Goal: Task Accomplishment & Management: Complete application form

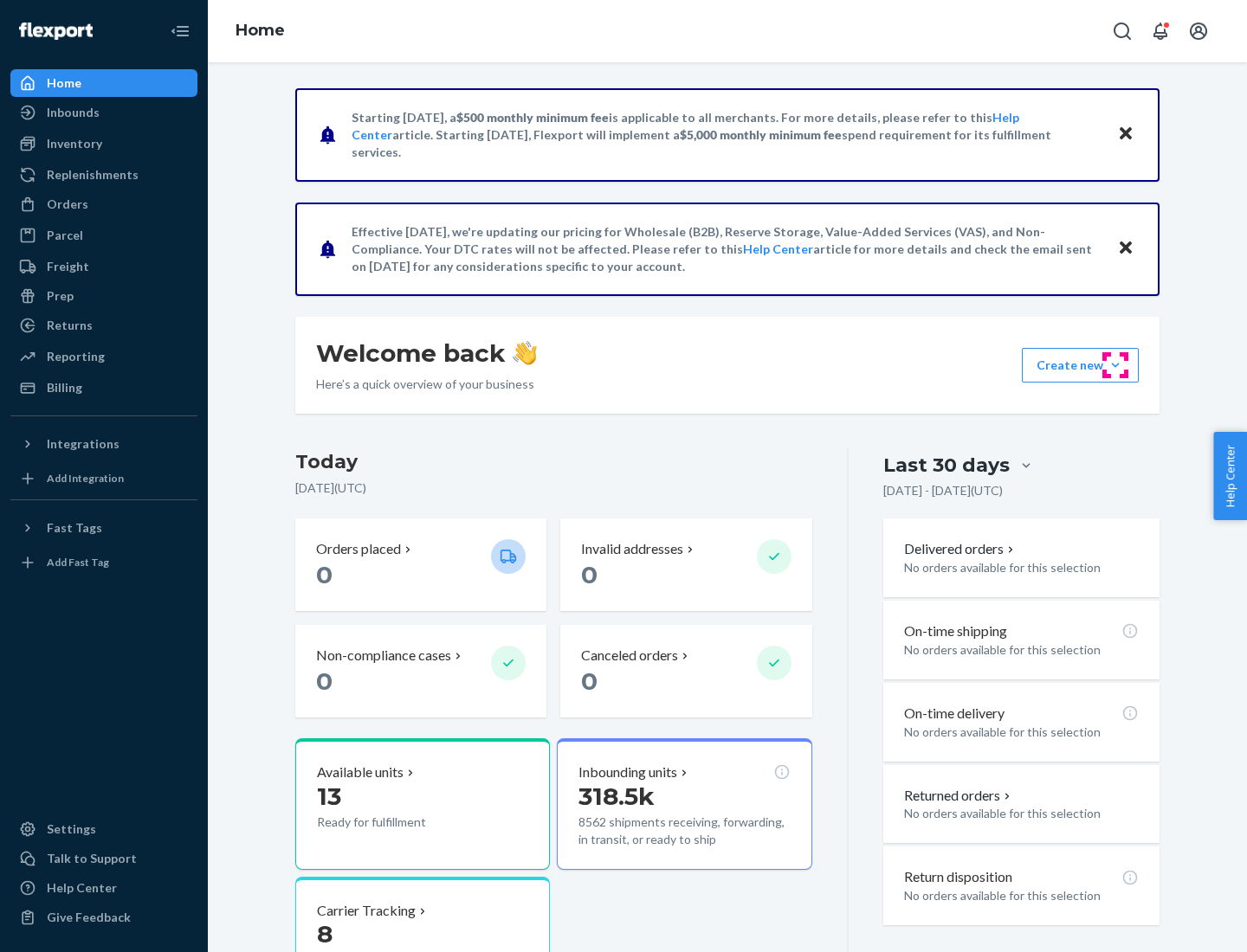
click at [1116, 366] on button "Create new Create new inbound Create new order Create new product" at bounding box center [1080, 366] width 117 height 35
click at [104, 112] on div "Inbounds" at bounding box center [103, 112] width 183 height 25
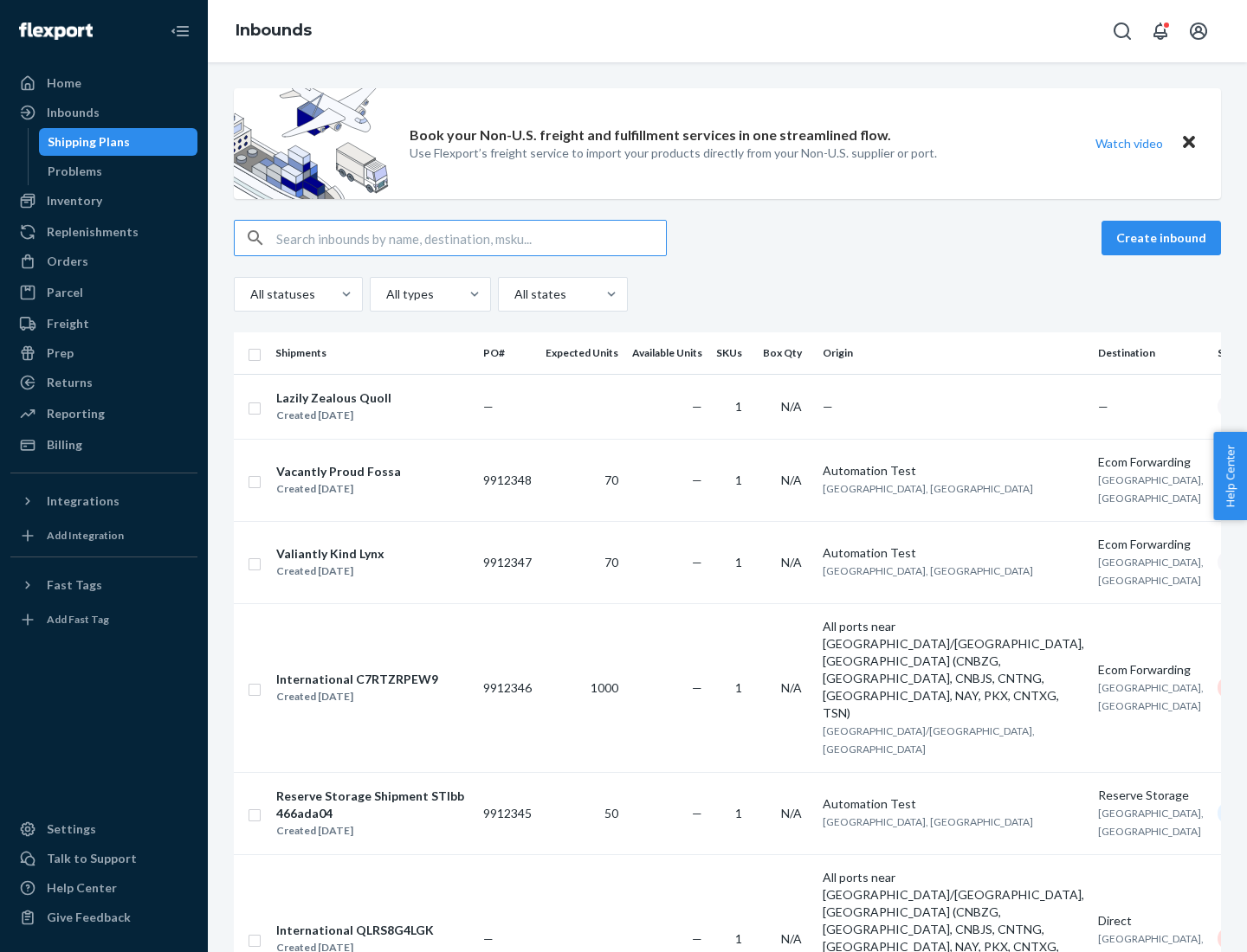
click at [1164, 238] on button "Create inbound" at bounding box center [1160, 238] width 120 height 35
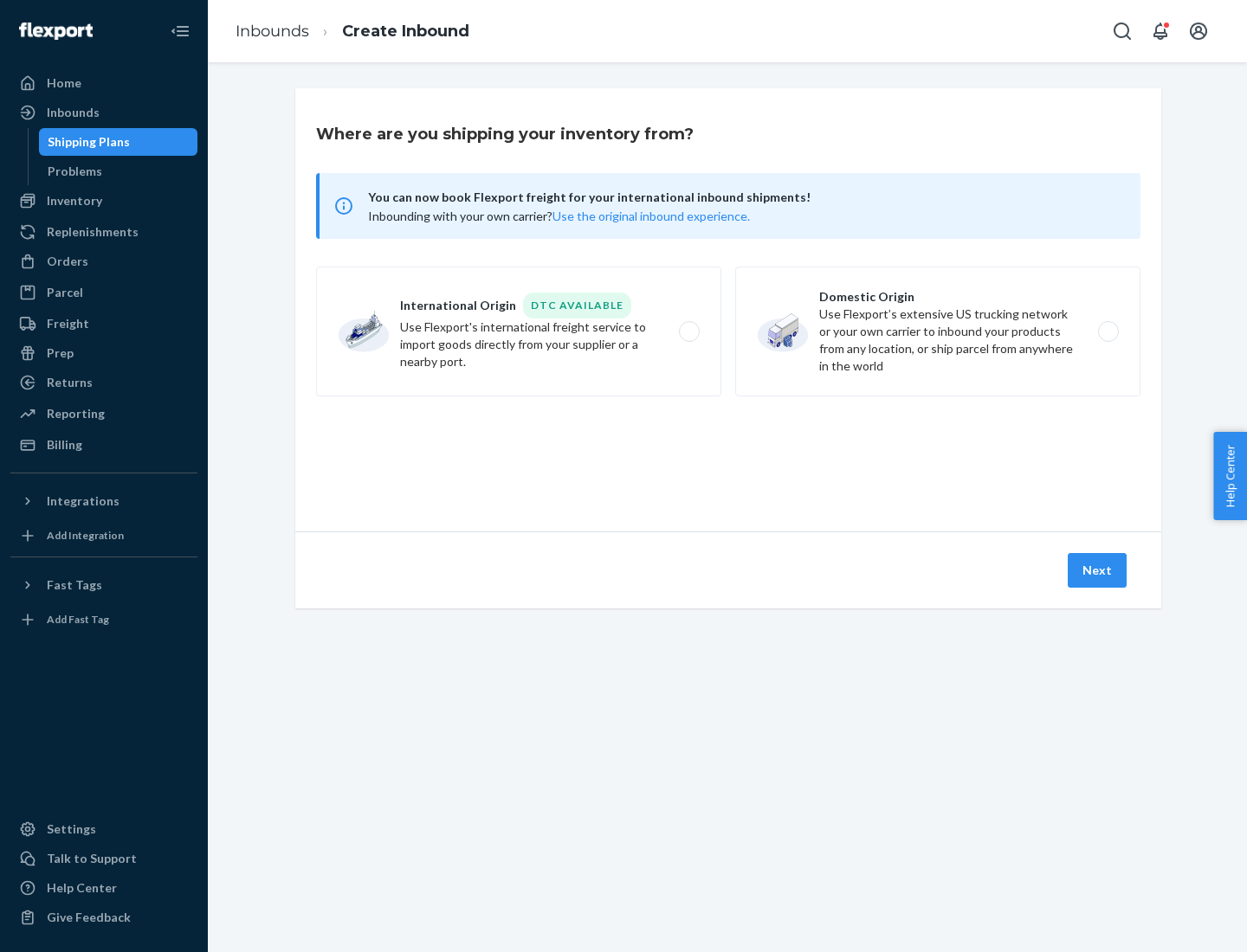
click at [938, 332] on label "Domestic Origin Use Flexport’s extensive US trucking network or your own carrie…" at bounding box center [938, 331] width 405 height 129
click at [1107, 332] on input "Domestic Origin Use Flexport’s extensive US trucking network or your own carrie…" at bounding box center [1113, 332] width 11 height 11
radio input "true"
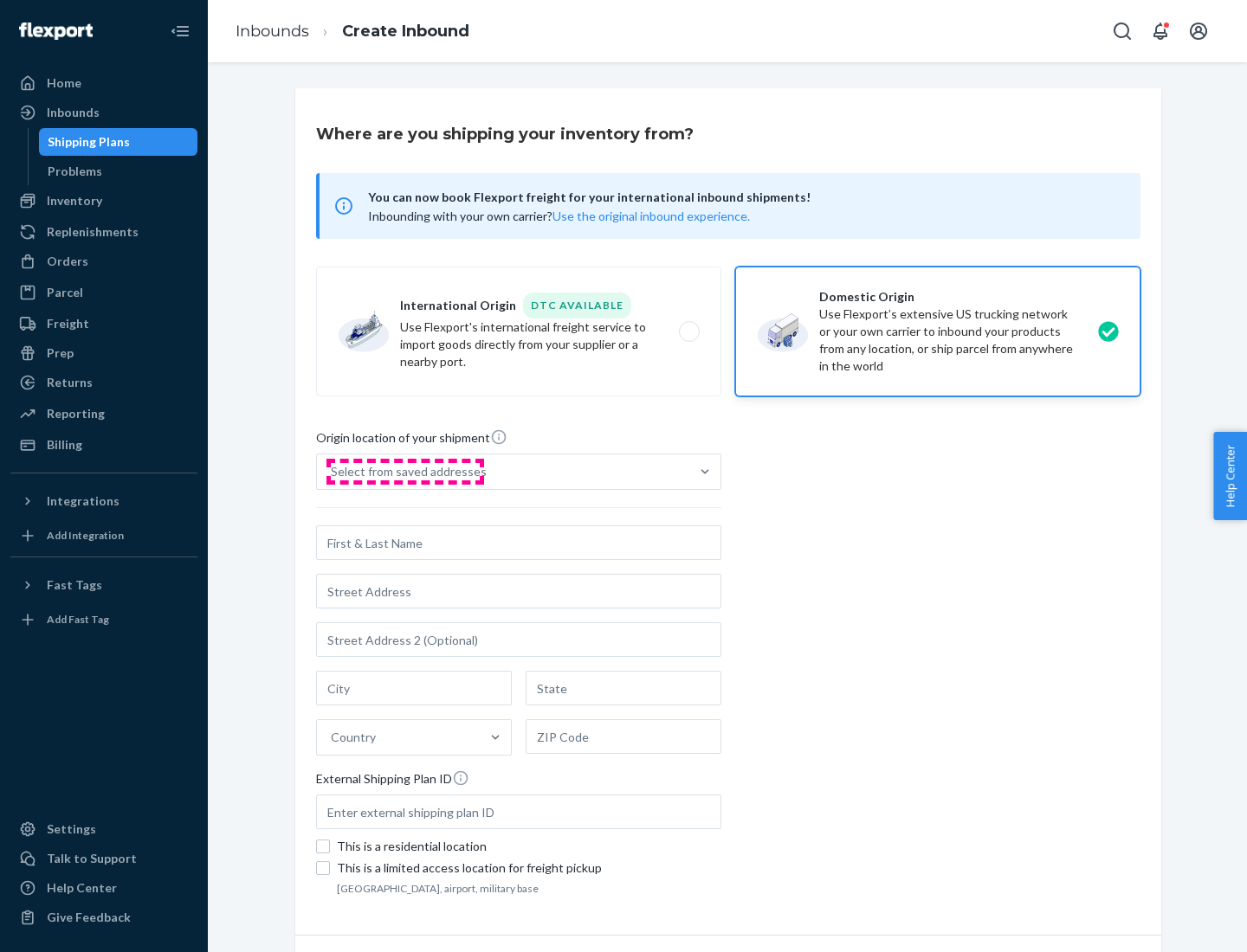
click at [404, 471] on div "Select from saved addresses" at bounding box center [409, 471] width 156 height 17
click at [332, 471] on input "Select from saved addresses" at bounding box center [332, 471] width 2 height 17
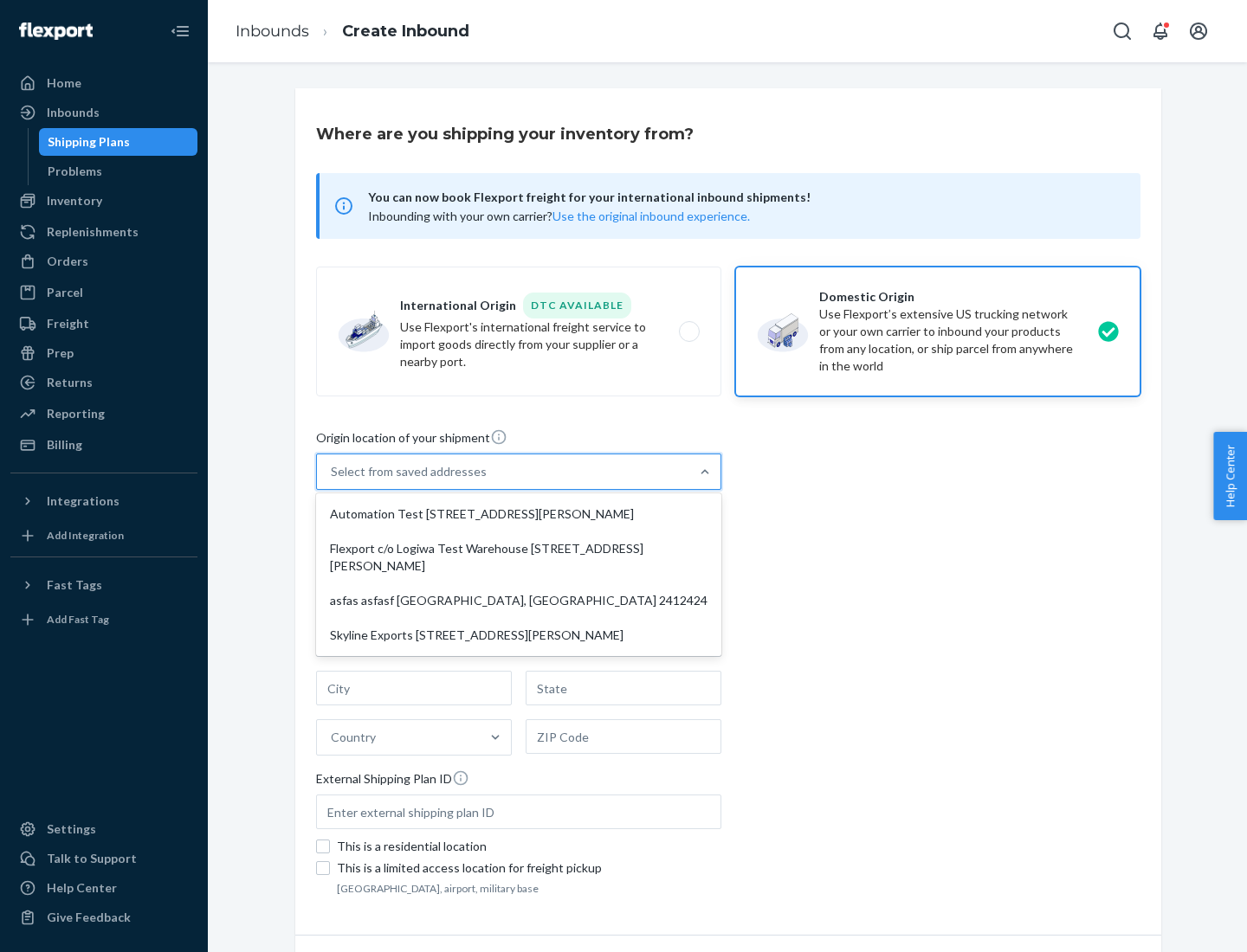
scroll to position [7, 0]
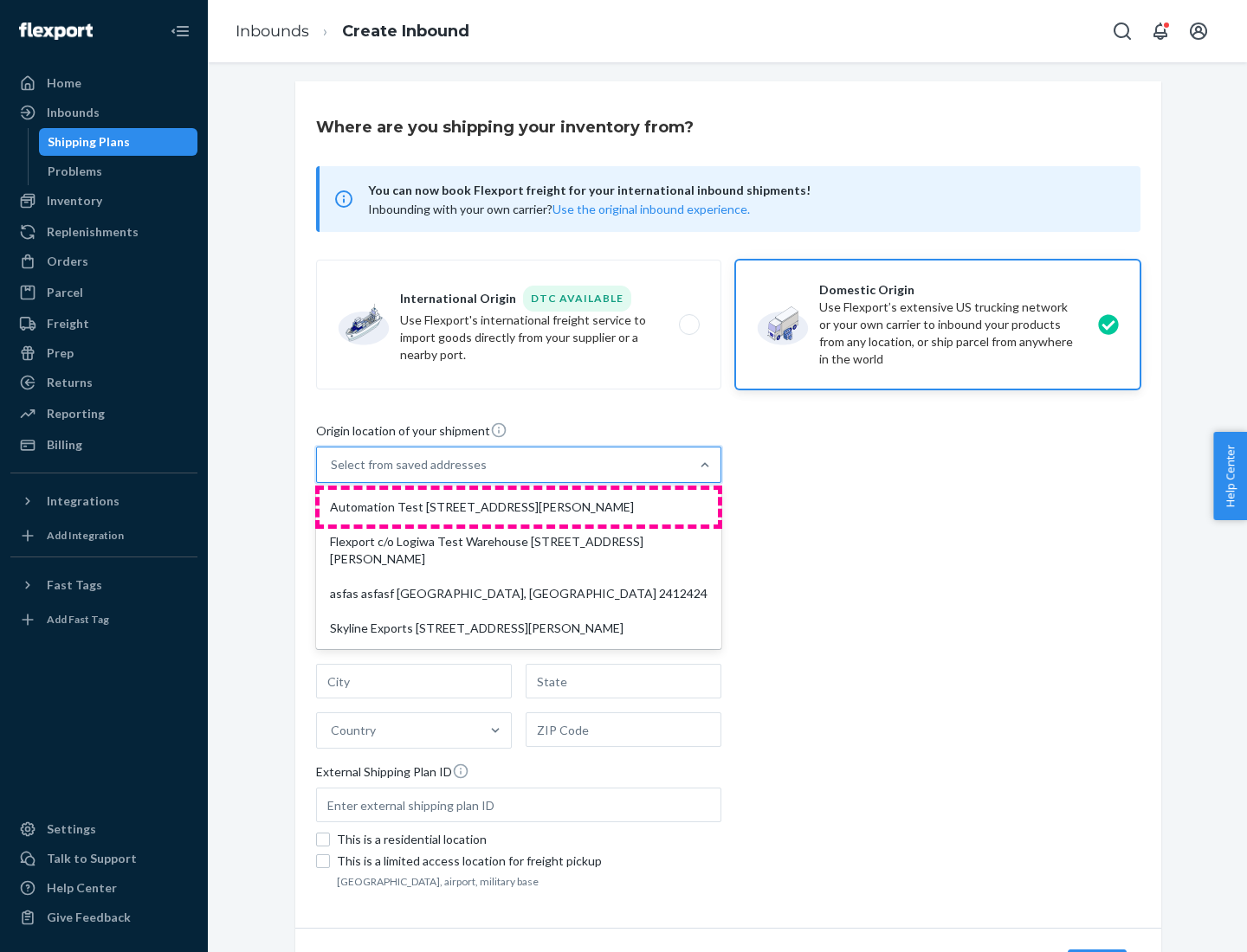
click at [519, 507] on div "Automation Test [STREET_ADDRESS][PERSON_NAME]" at bounding box center [518, 507] width 399 height 35
click at [332, 473] on input "option Automation Test [STREET_ADDRESS][PERSON_NAME] focused, 1 of 4. 4 results…" at bounding box center [332, 464] width 2 height 17
type input "Automation Test"
type input "9th Floor"
type input "[GEOGRAPHIC_DATA]"
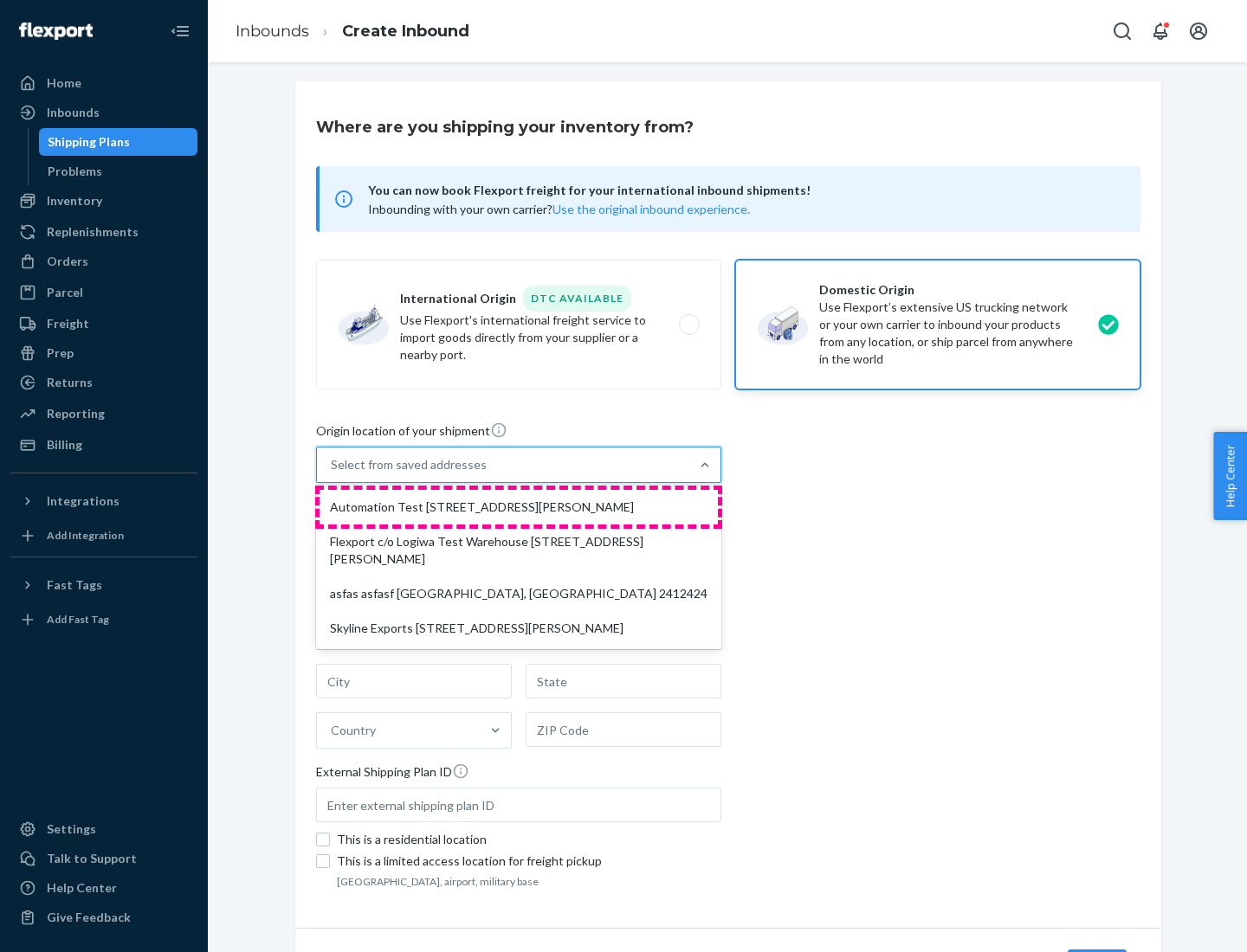
type input "CA"
type input "94104"
type input "[STREET_ADDRESS][PERSON_NAME]"
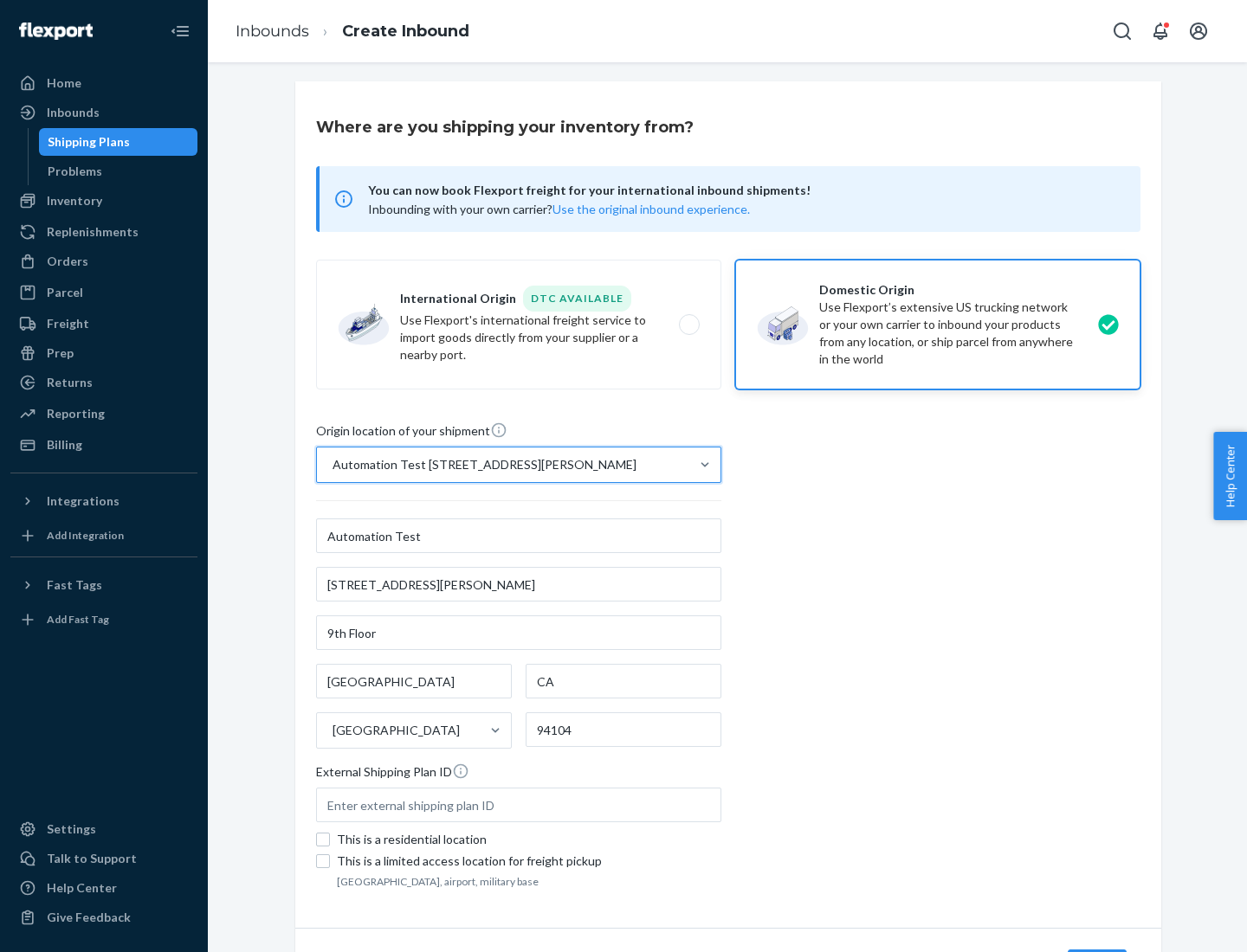
scroll to position [101, 0]
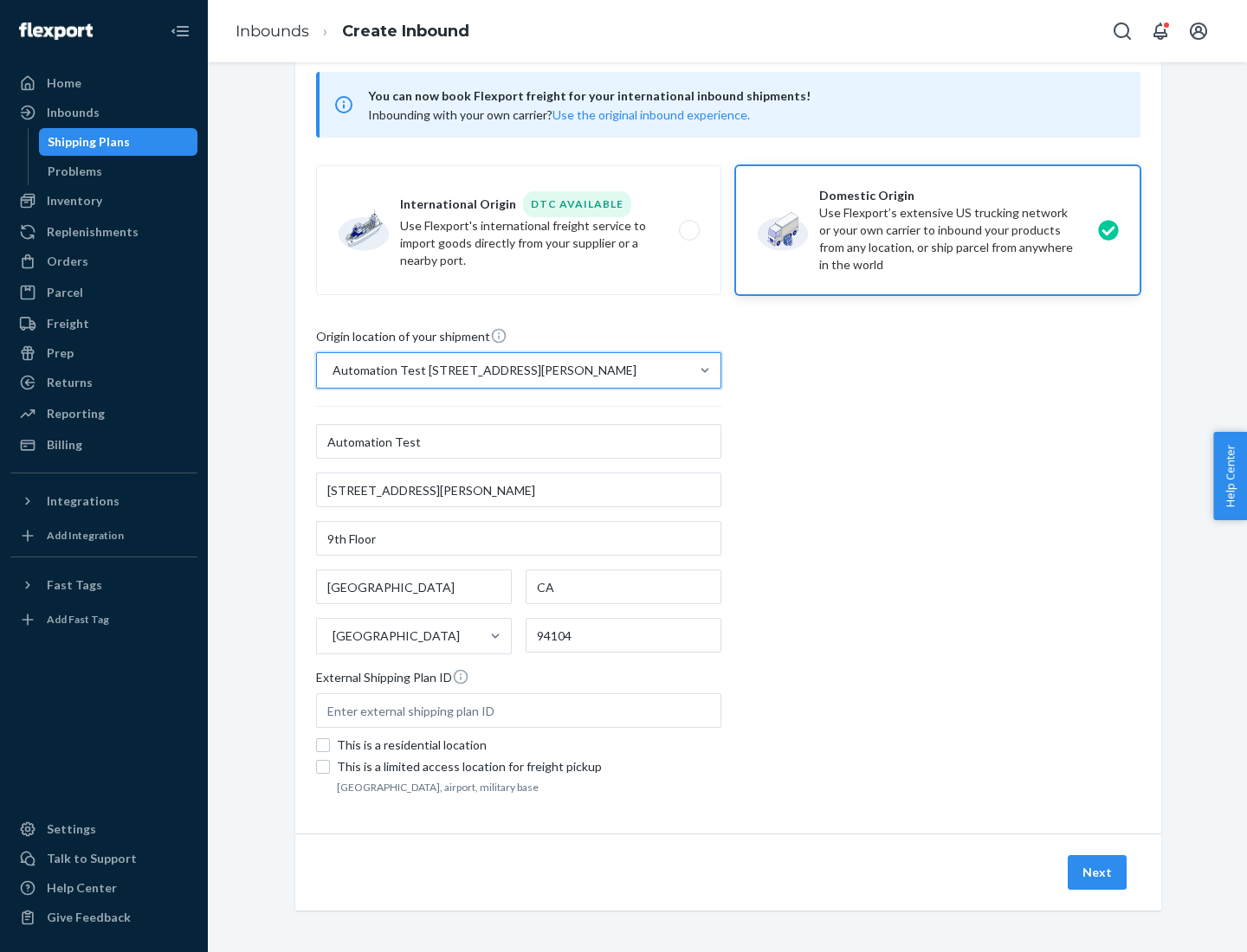
click at [1098, 873] on button "Next" at bounding box center [1096, 873] width 59 height 35
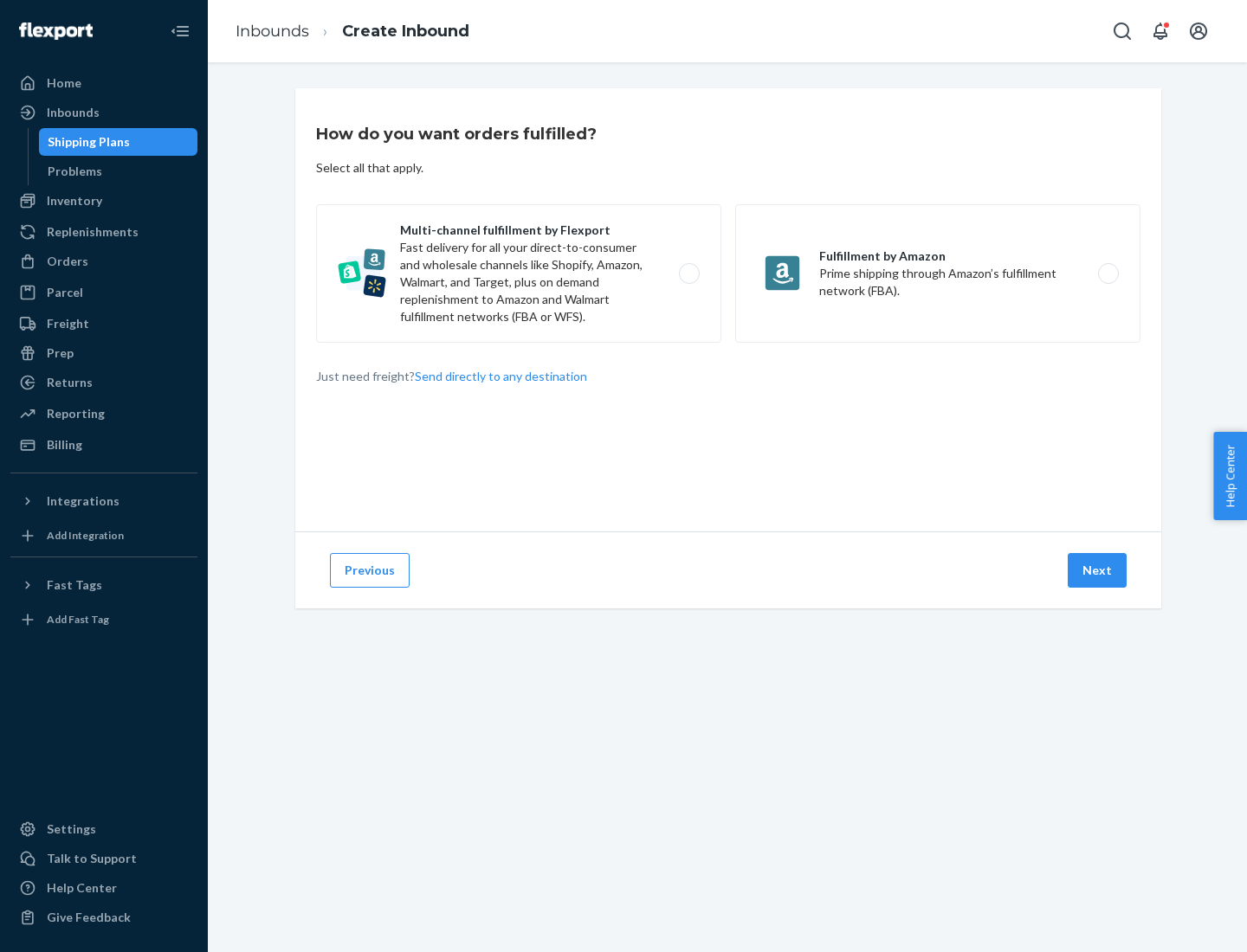
click at [519, 274] on label "Multi-channel fulfillment by Flexport Fast delivery for all your direct-to-cons…" at bounding box center [518, 274] width 405 height 139
click at [689, 274] on input "Multi-channel fulfillment by Flexport Fast delivery for all your direct-to-cons…" at bounding box center [694, 274] width 11 height 11
radio input "true"
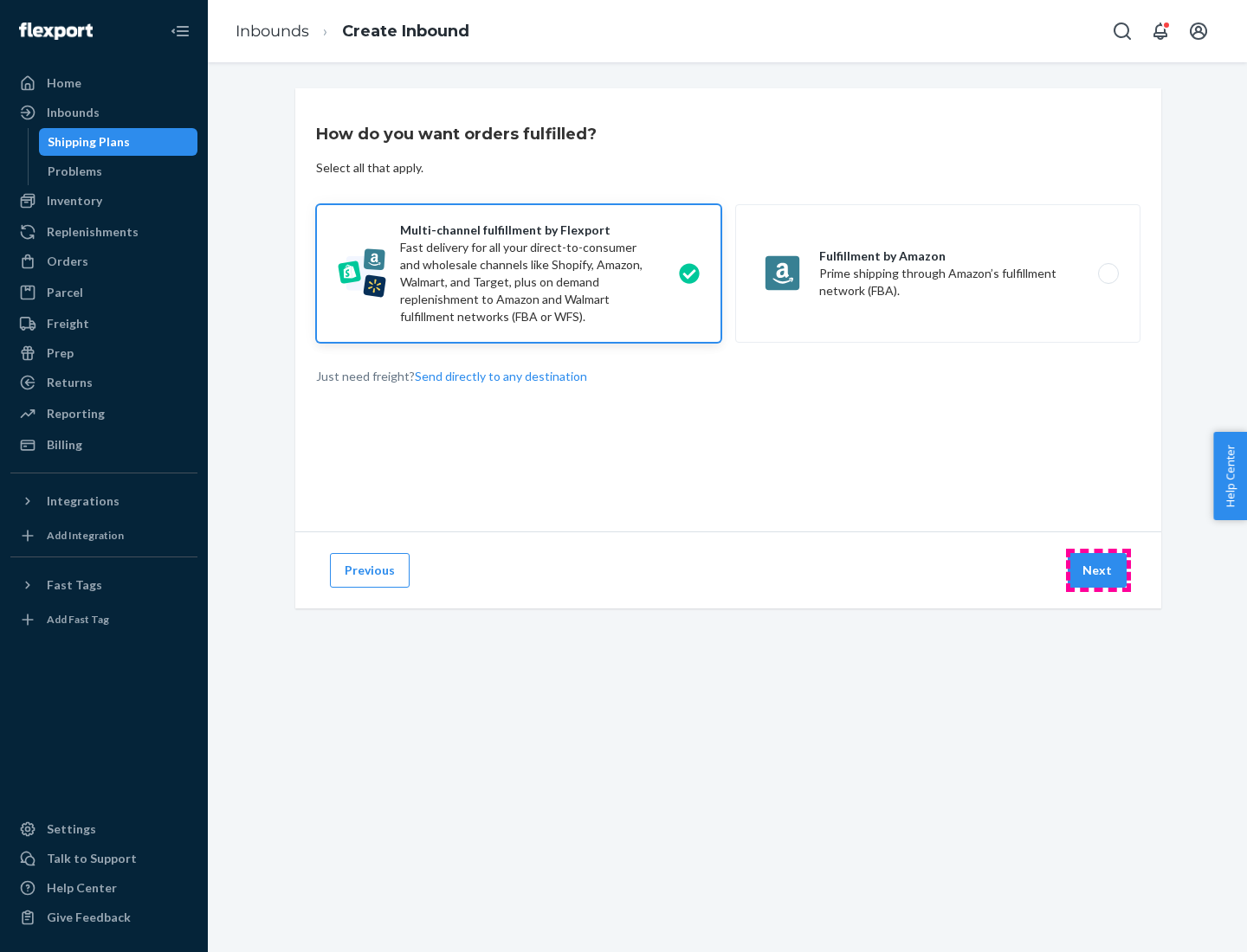
click at [1098, 571] on button "Next" at bounding box center [1096, 571] width 59 height 35
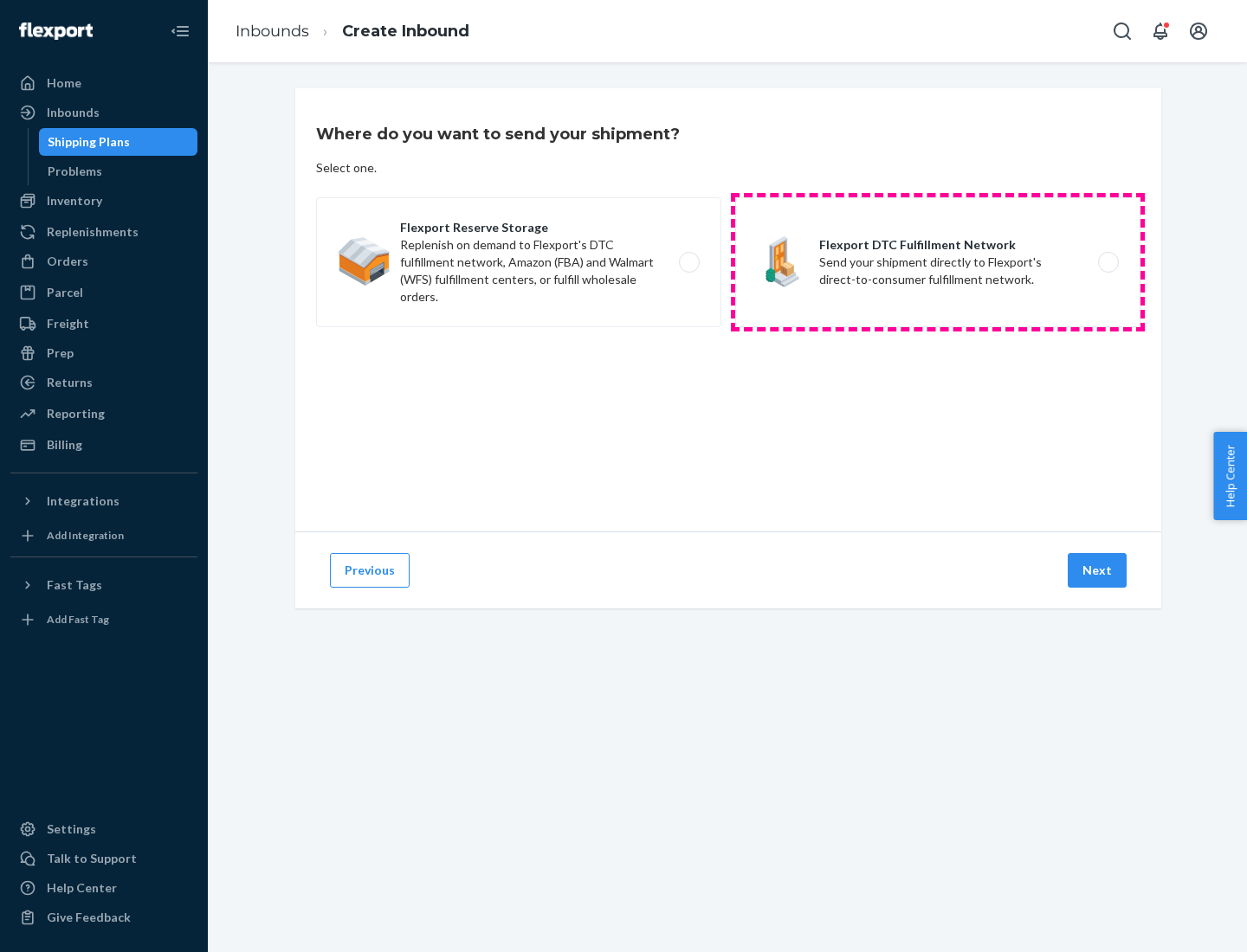
click at [938, 263] on label "Flexport DTC Fulfillment Network Send your shipment directly to Flexport's dire…" at bounding box center [938, 262] width 405 height 129
click at [1107, 263] on input "Flexport DTC Fulfillment Network Send your shipment directly to Flexport's dire…" at bounding box center [1113, 263] width 11 height 11
radio input "true"
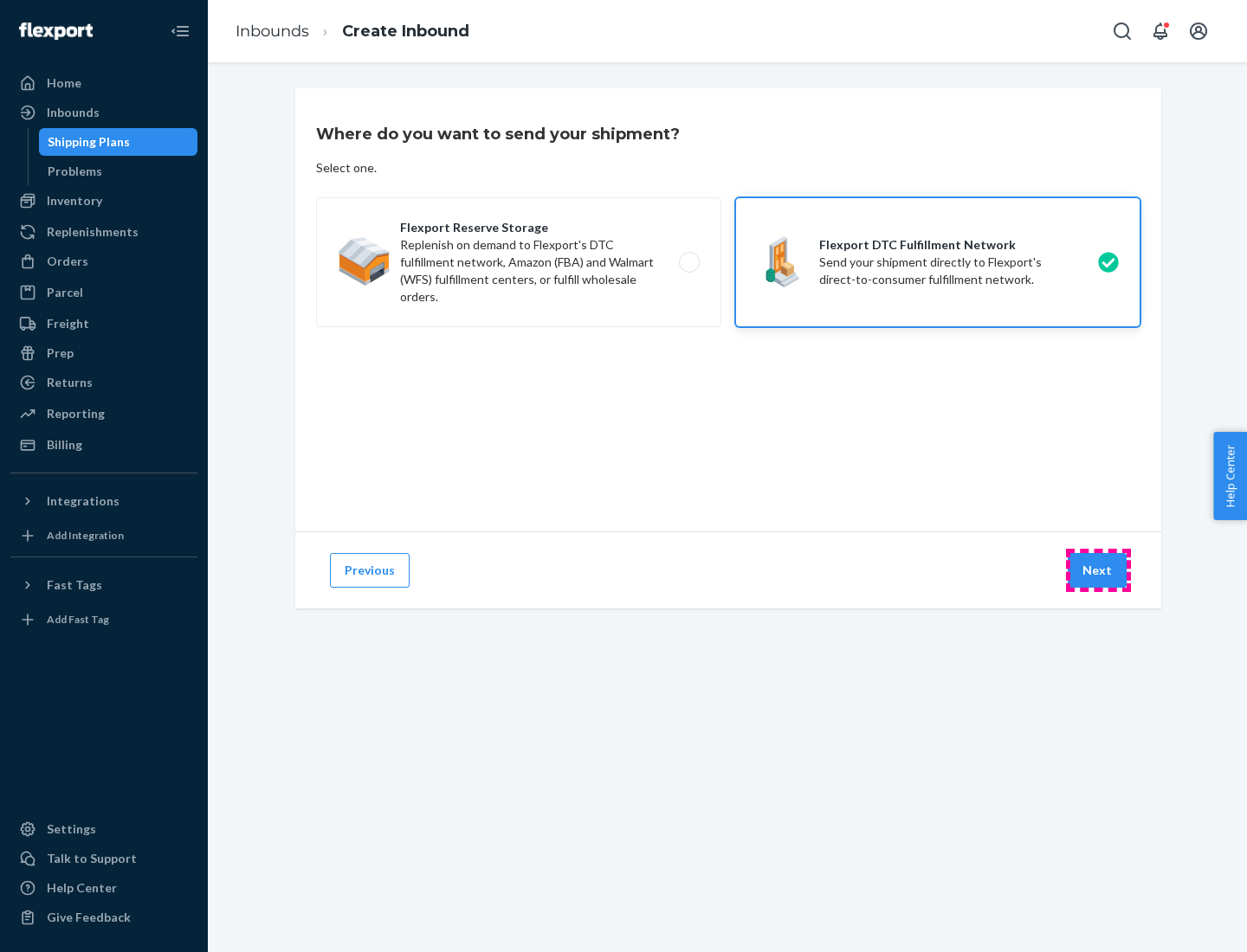
click at [1098, 571] on button "Next" at bounding box center [1096, 571] width 59 height 35
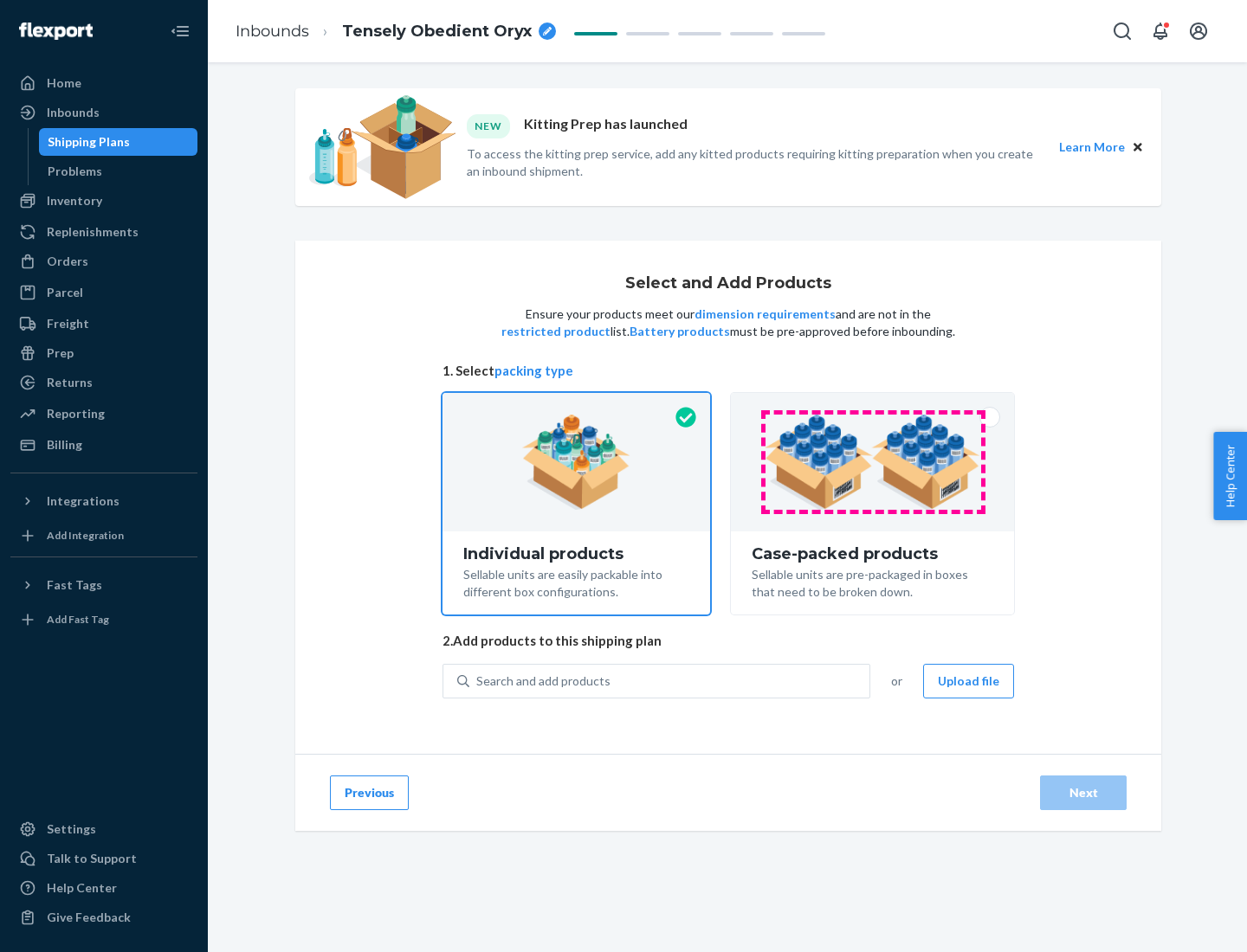
click at [873, 462] on img at bounding box center [872, 462] width 215 height 95
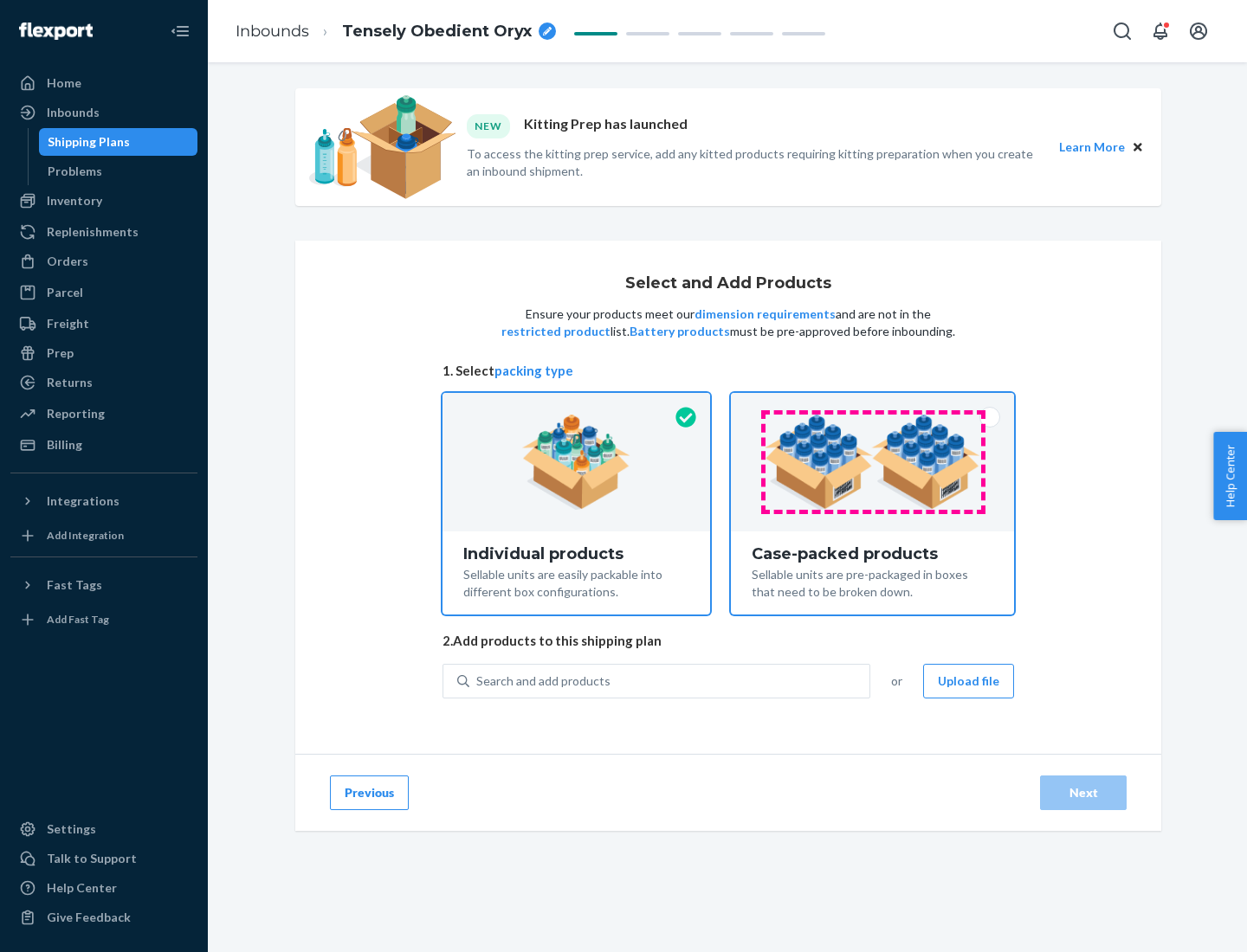
click at [873, 404] on input "Case-packed products Sellable units are pre-packaged in boxes that need to be b…" at bounding box center [872, 398] width 11 height 11
radio input "true"
radio input "false"
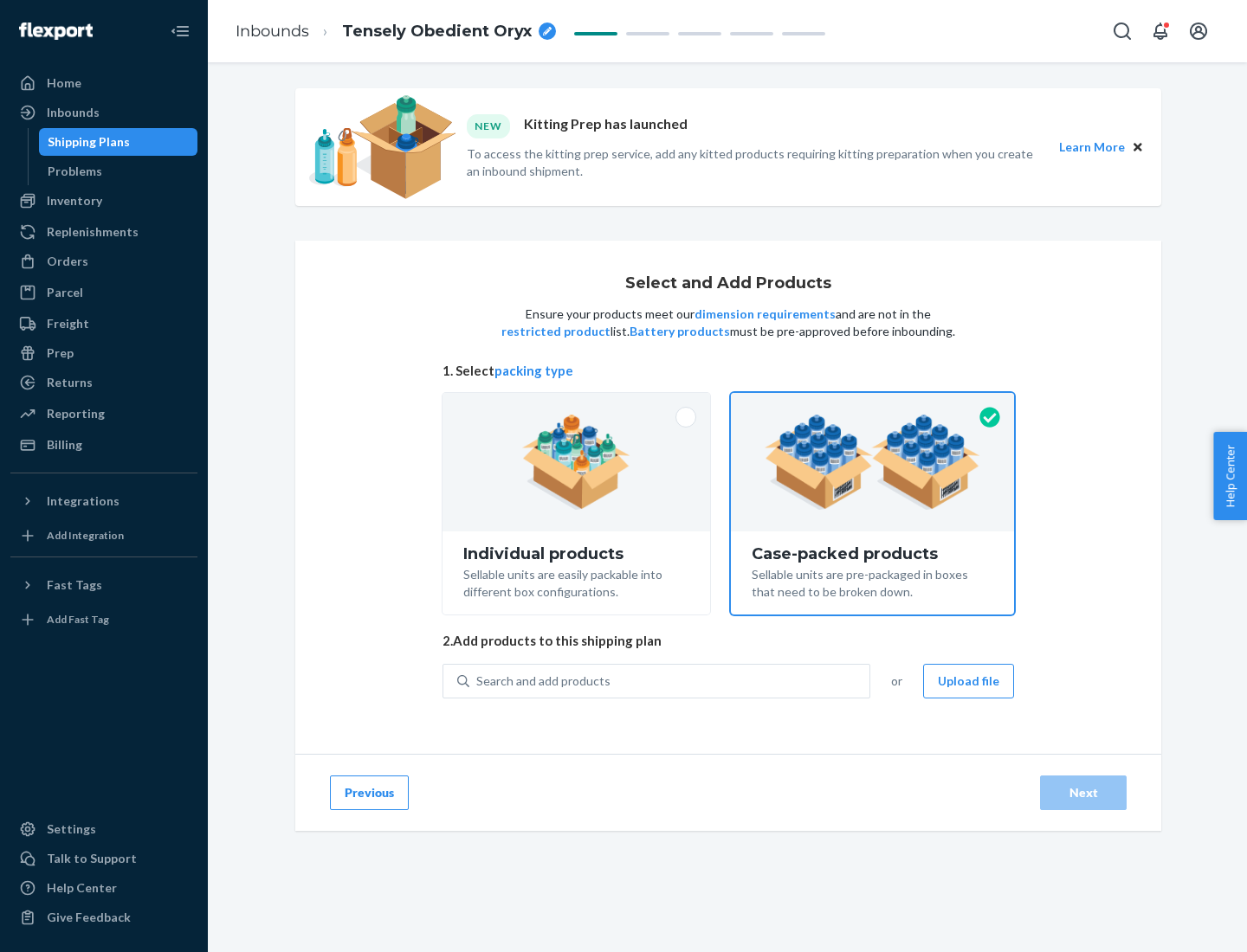
click at [670, 680] on div "Search and add products" at bounding box center [669, 681] width 400 height 31
click at [478, 680] on input "Search and add products" at bounding box center [477, 681] width 2 height 17
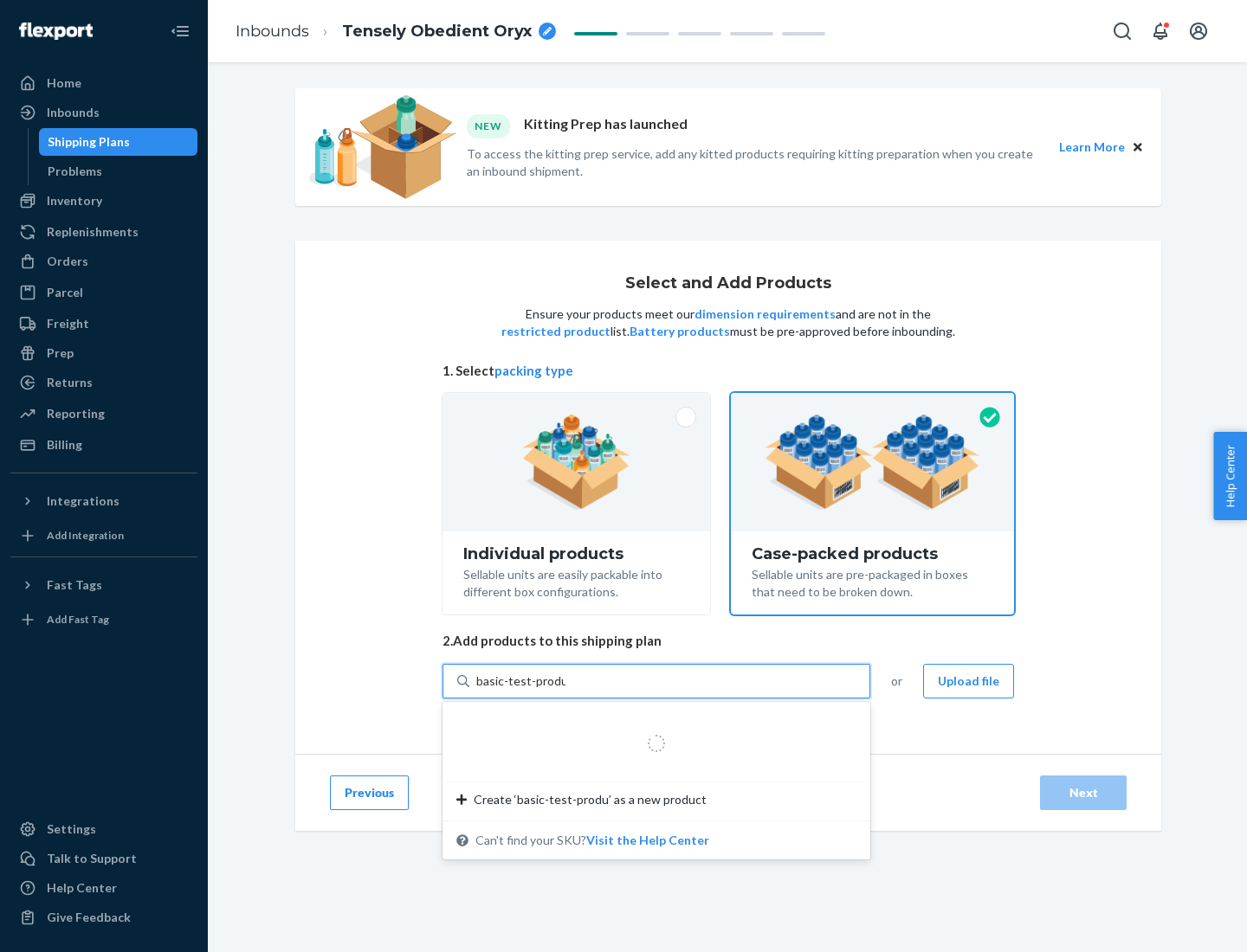
type input "basic-test-product-1"
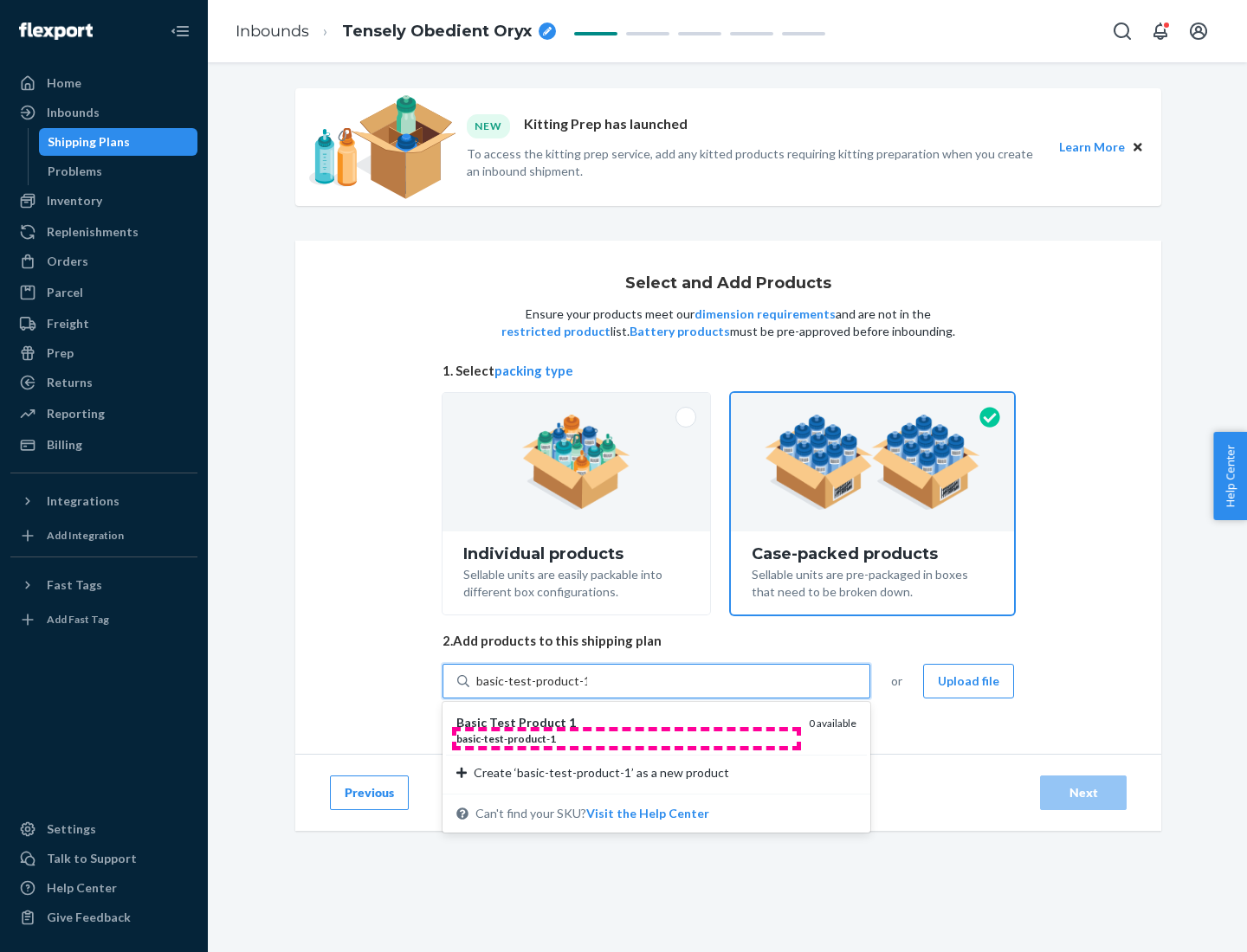
click at [626, 739] on div "basic - test - product - 1" at bounding box center [625, 739] width 338 height 15
click at [587, 690] on input "basic-test-product-1" at bounding box center [531, 681] width 110 height 17
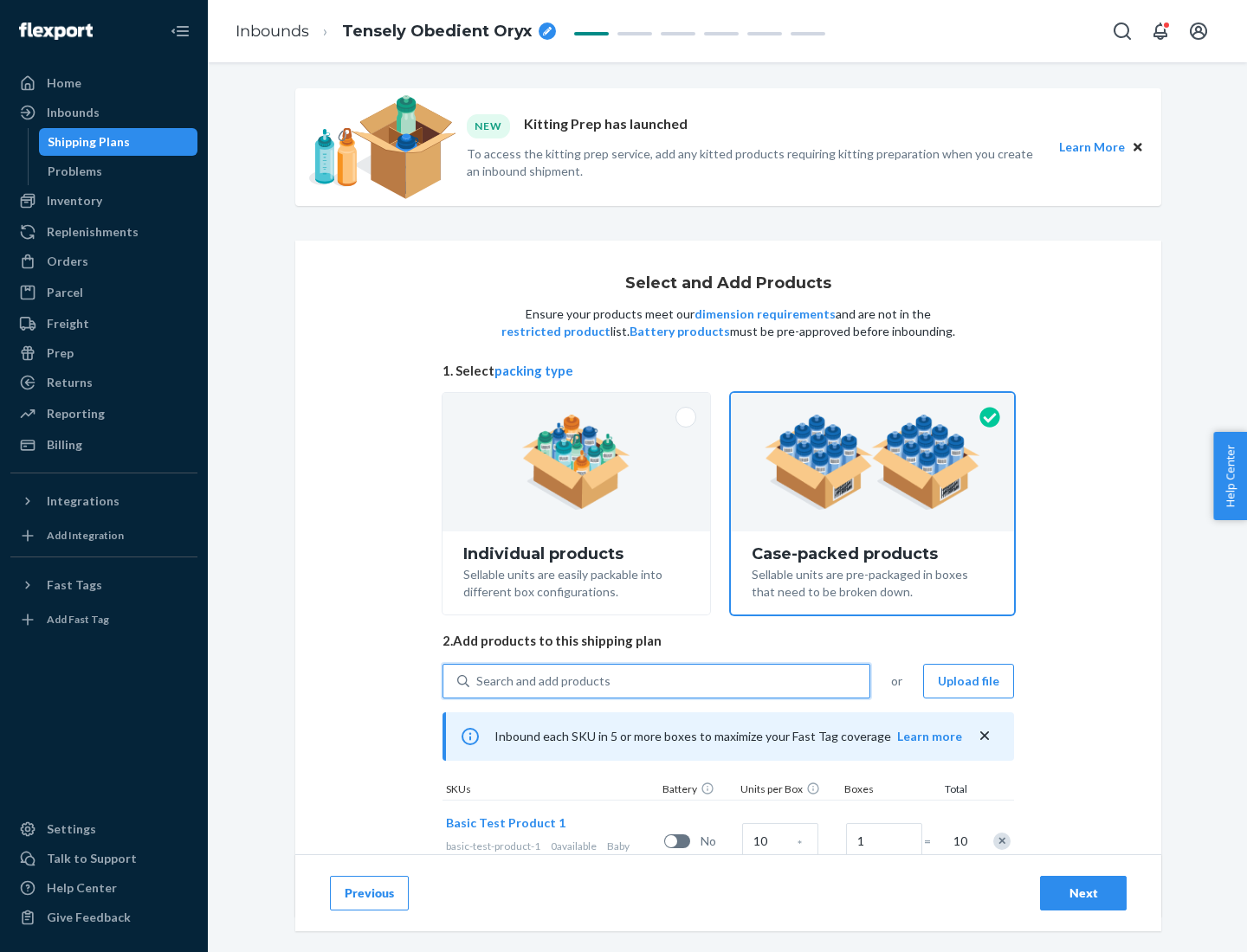
scroll to position [62, 0]
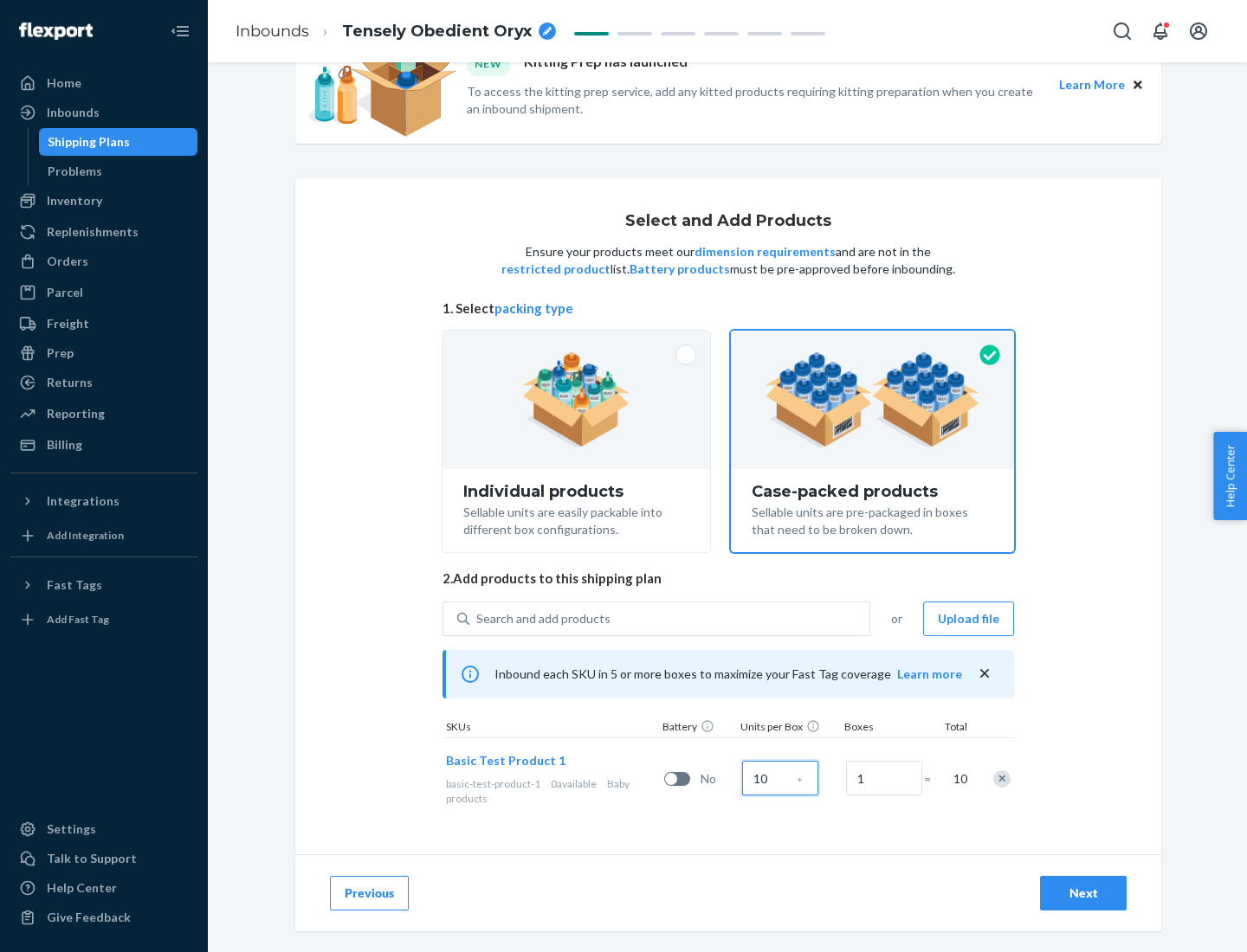
type input "10"
type input "7"
click at [1083, 894] on div "Next" at bounding box center [1083, 893] width 57 height 17
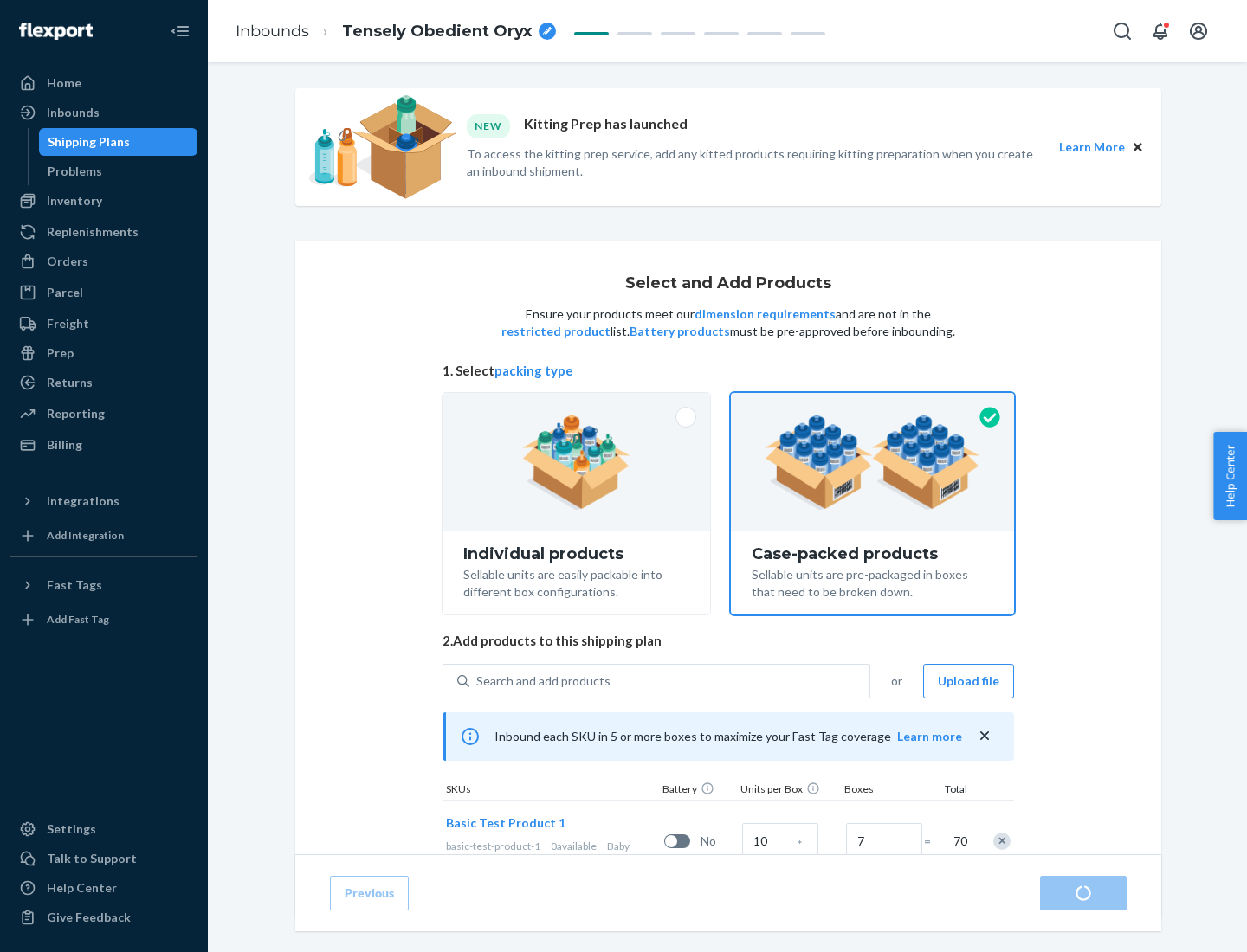
radio input "true"
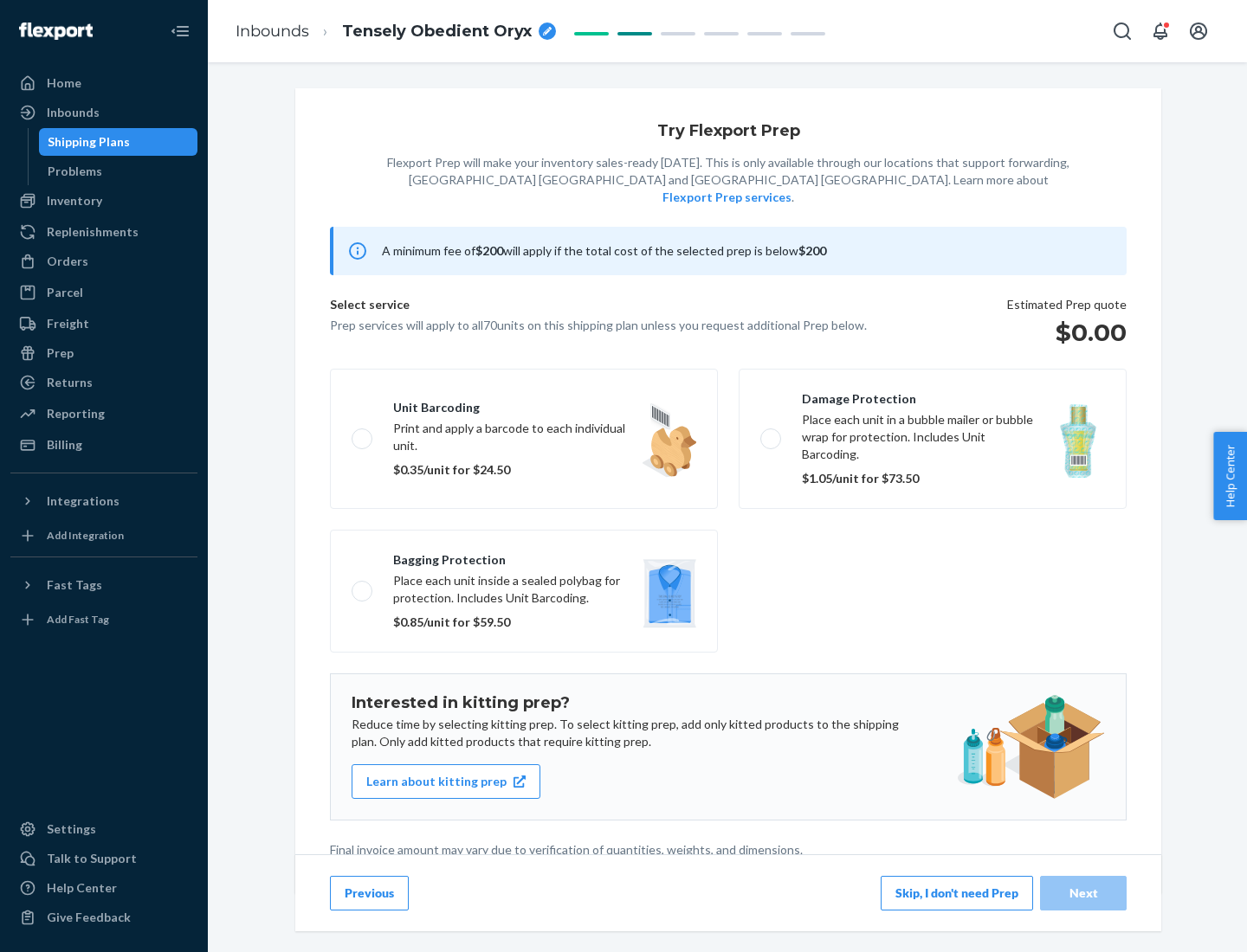
scroll to position [5, 0]
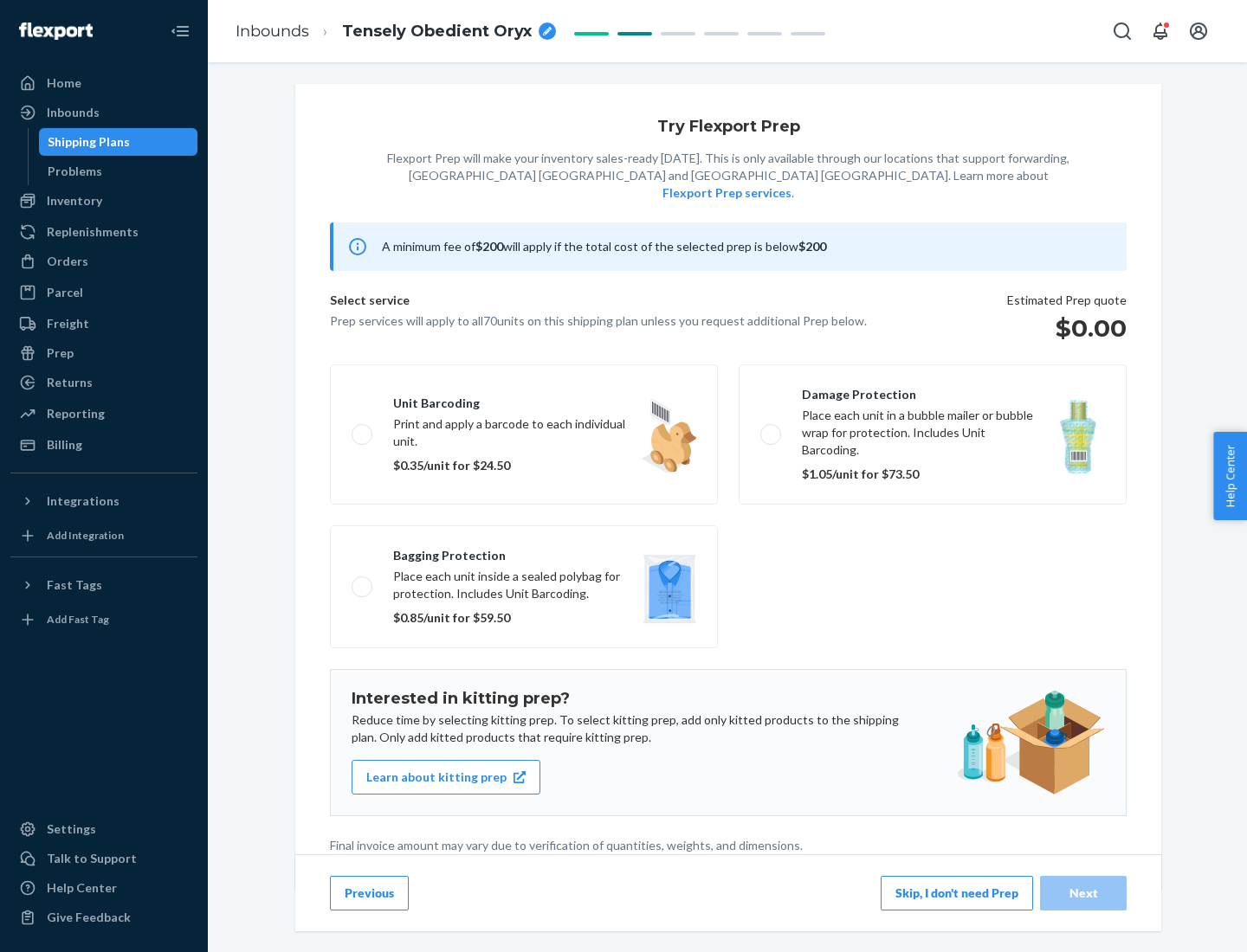
click at [524, 552] on label "Bagging protection Place each unit inside a sealed polybag for protection. Incl…" at bounding box center [524, 586] width 388 height 123
click at [363, 581] on input "Bagging protection Place each unit inside a sealed polybag for protection. Incl…" at bounding box center [357, 586] width 11 height 11
checkbox input "true"
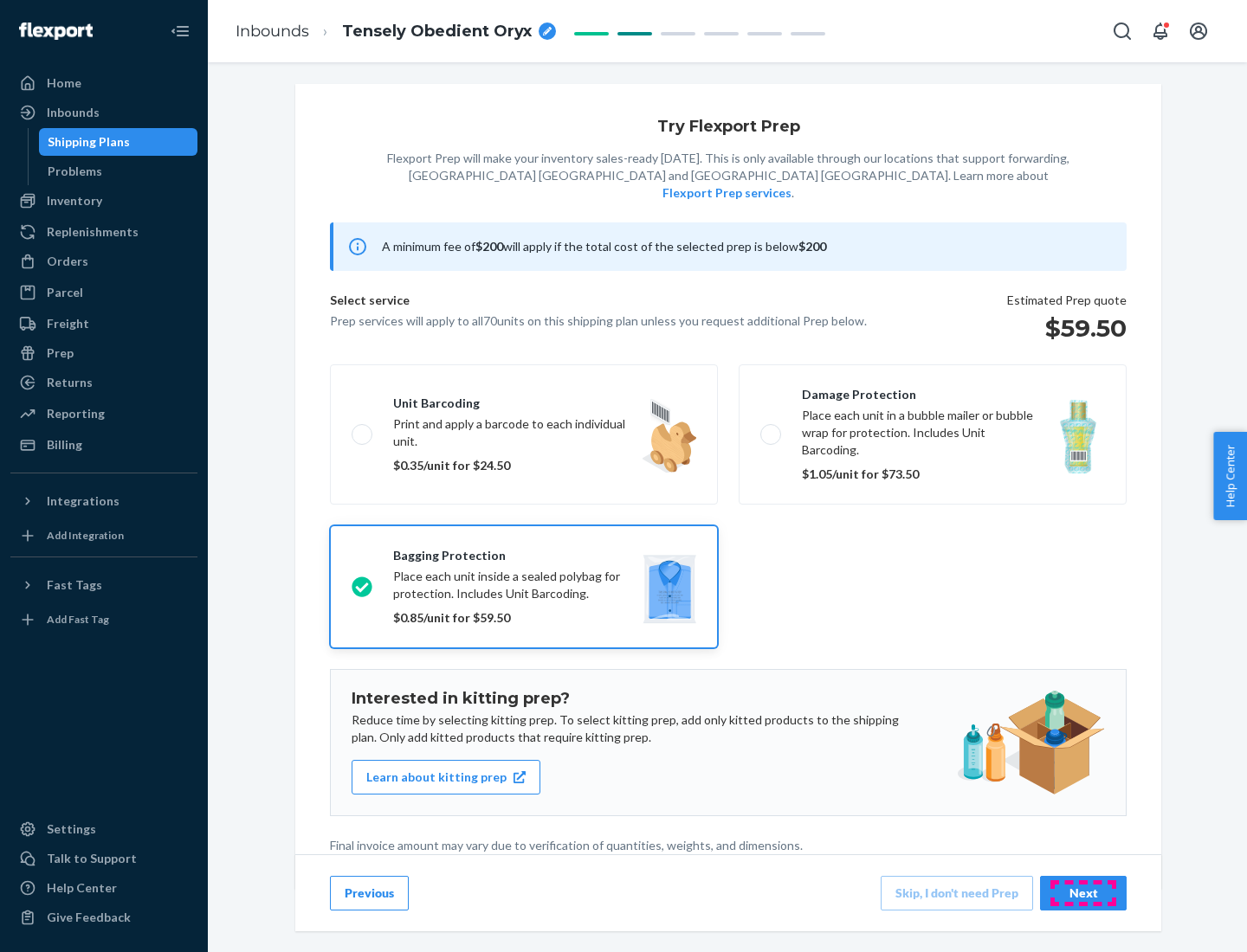
click at [1083, 893] on div "Next" at bounding box center [1083, 893] width 57 height 17
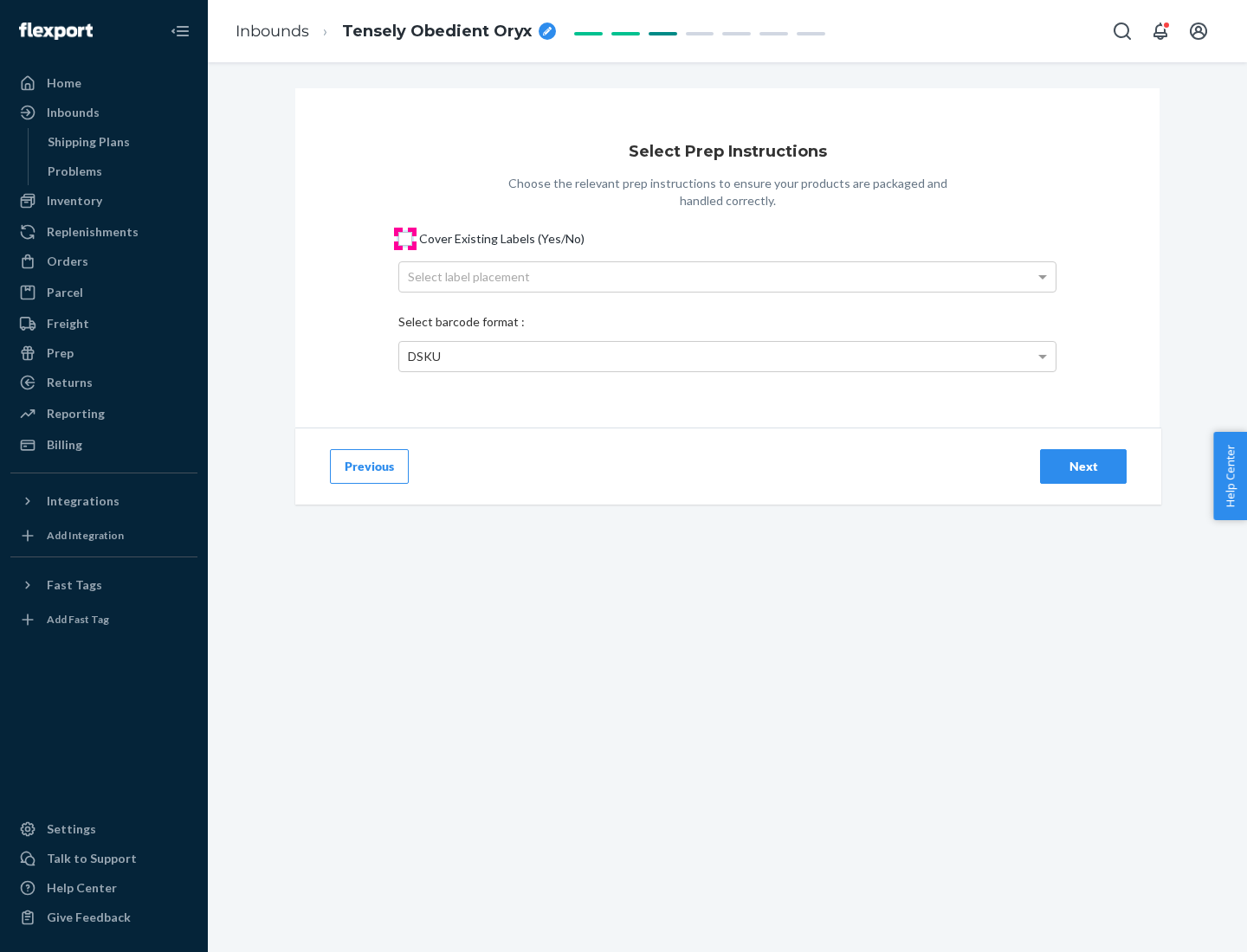
click at [405, 238] on input "Cover Existing Labels (Yes/No)" at bounding box center [405, 238] width 14 height 14
checkbox input "true"
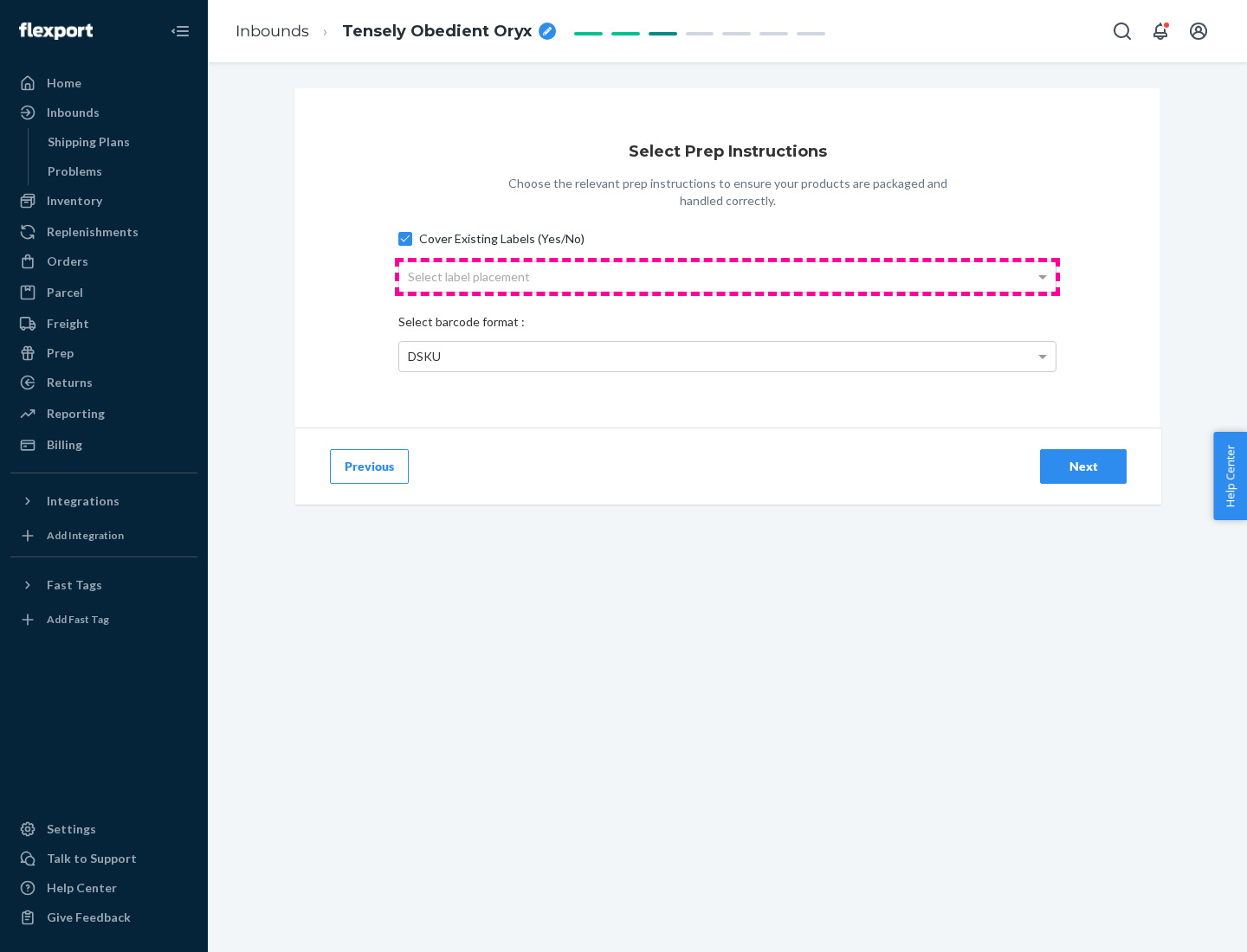
click at [727, 276] on div "Select label placement" at bounding box center [728, 277] width 657 height 29
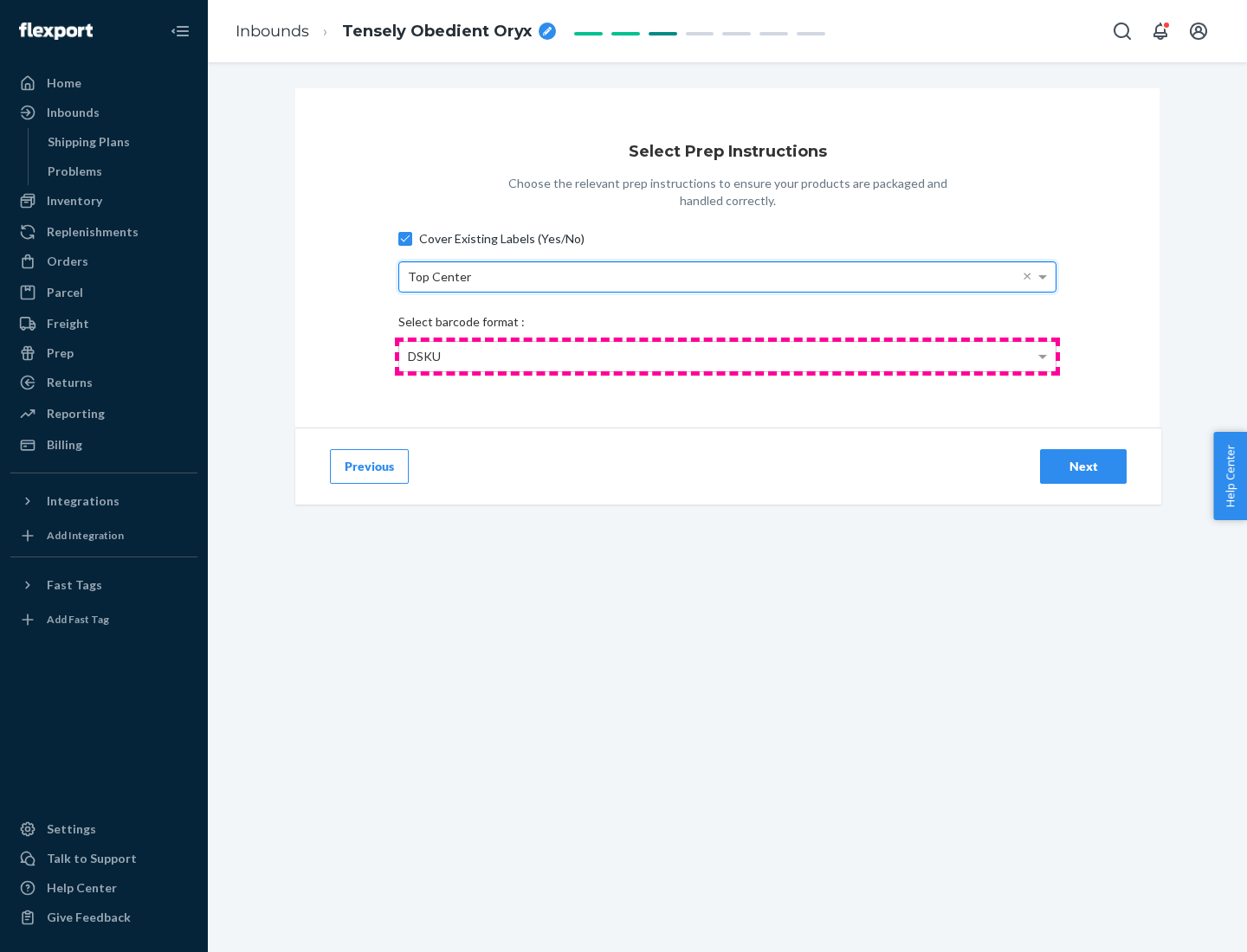
click at [727, 356] on div "DSKU" at bounding box center [728, 357] width 657 height 29
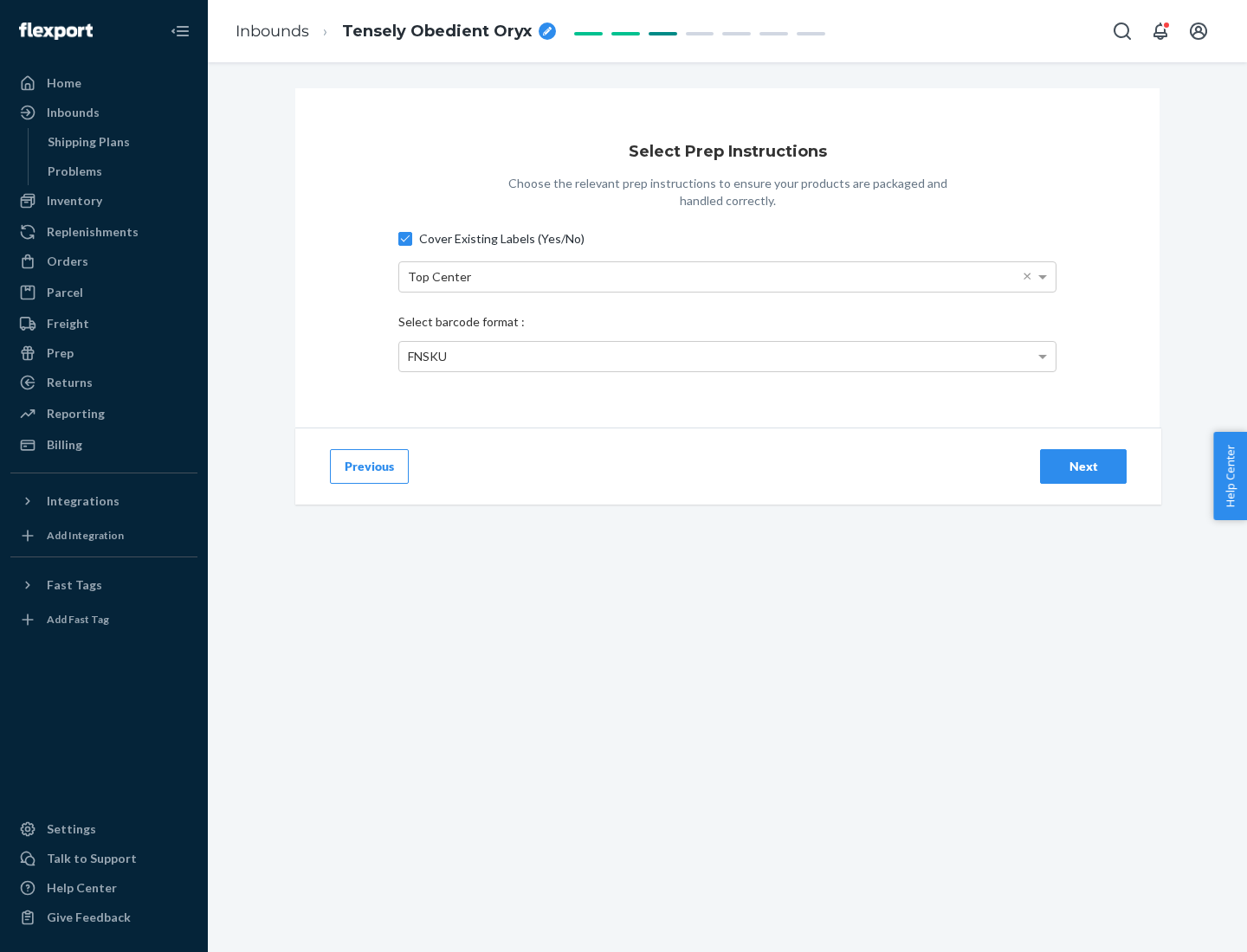
click at [1083, 466] on div "Next" at bounding box center [1083, 466] width 57 height 17
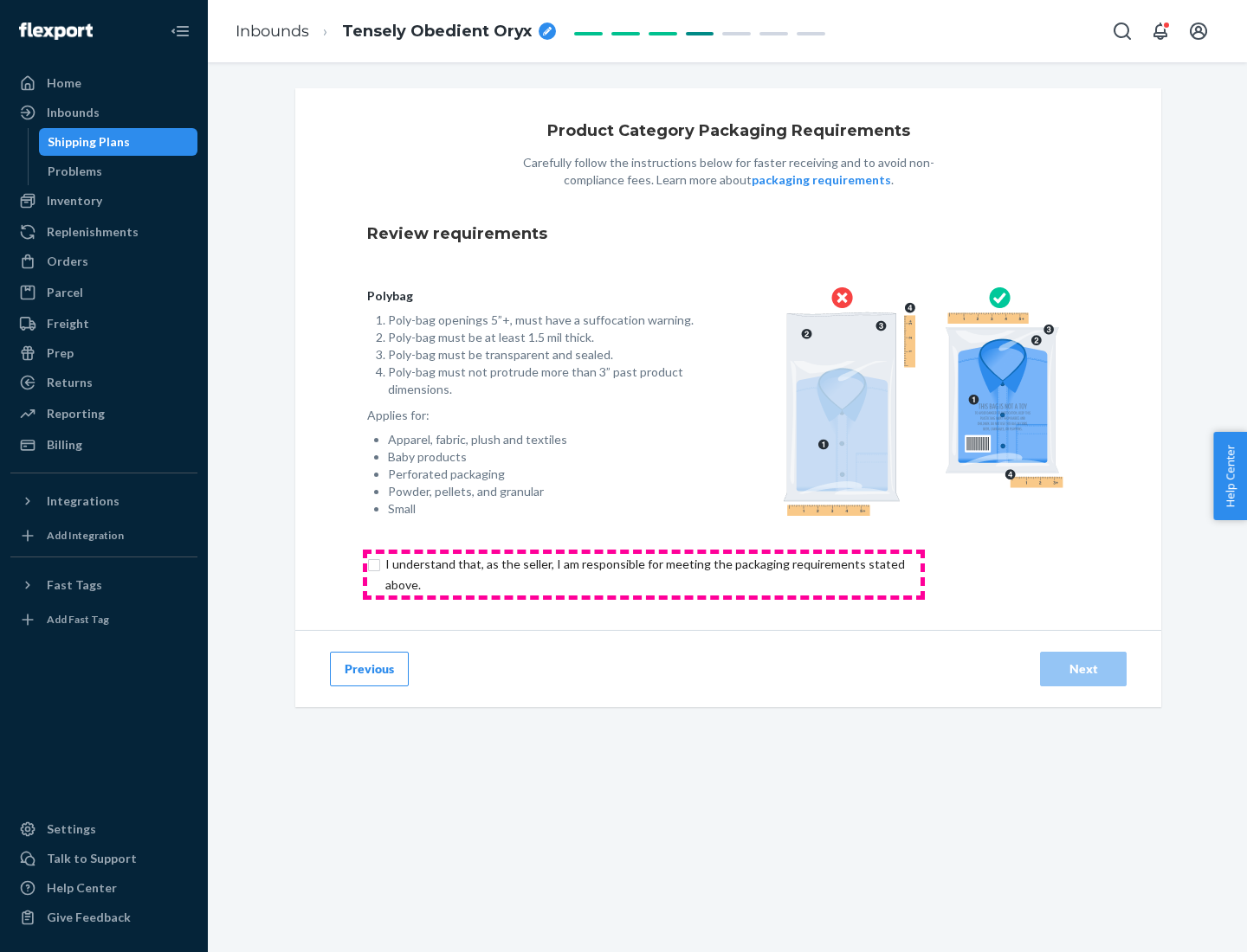
click at [643, 574] on input "checkbox" at bounding box center [654, 574] width 576 height 42
checkbox input "true"
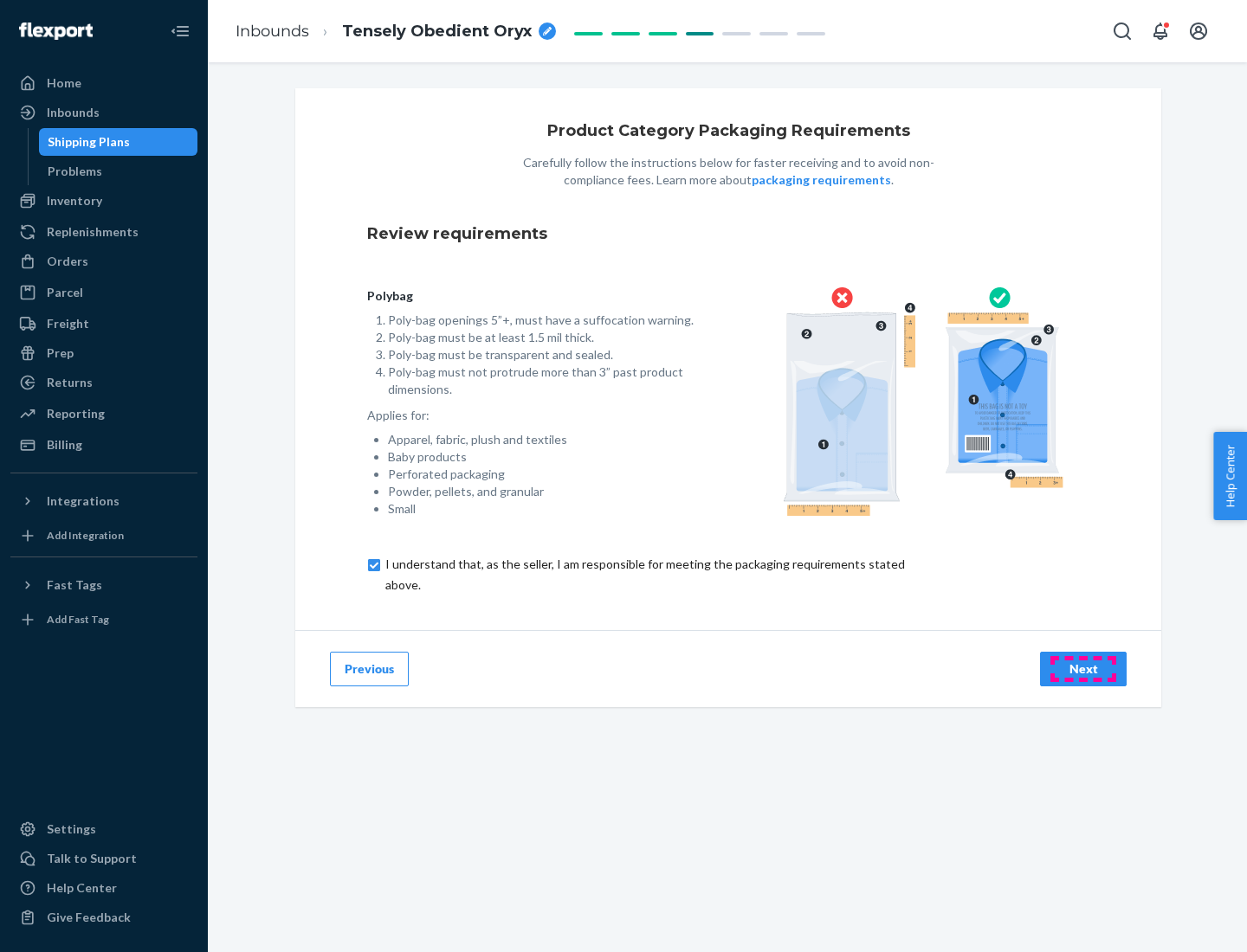
click at [1083, 668] on div "Next" at bounding box center [1083, 668] width 57 height 17
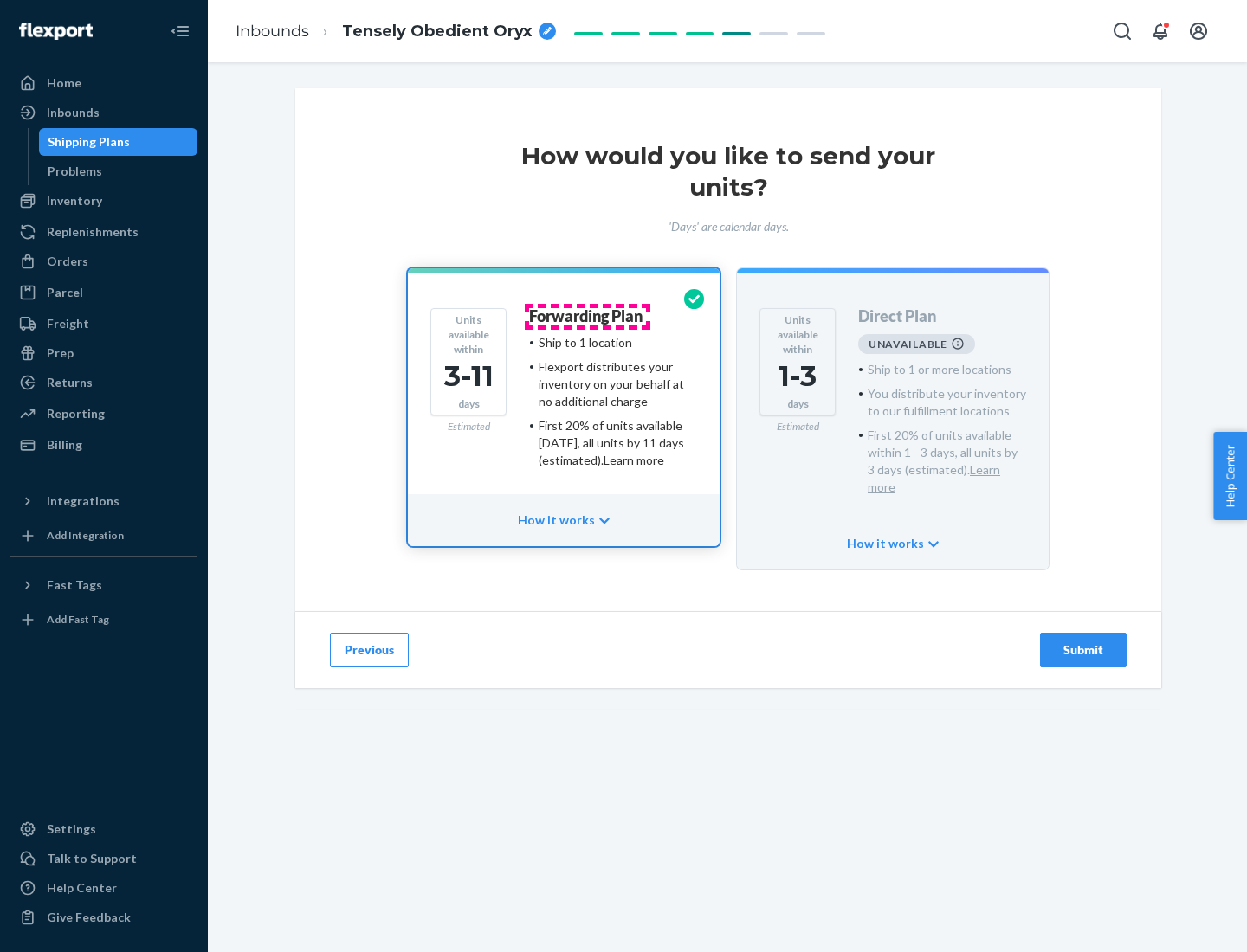
click at [587, 316] on h4 "Forwarding Plan" at bounding box center [586, 316] width 113 height 17
click at [1083, 641] on div "Submit" at bounding box center [1083, 649] width 57 height 17
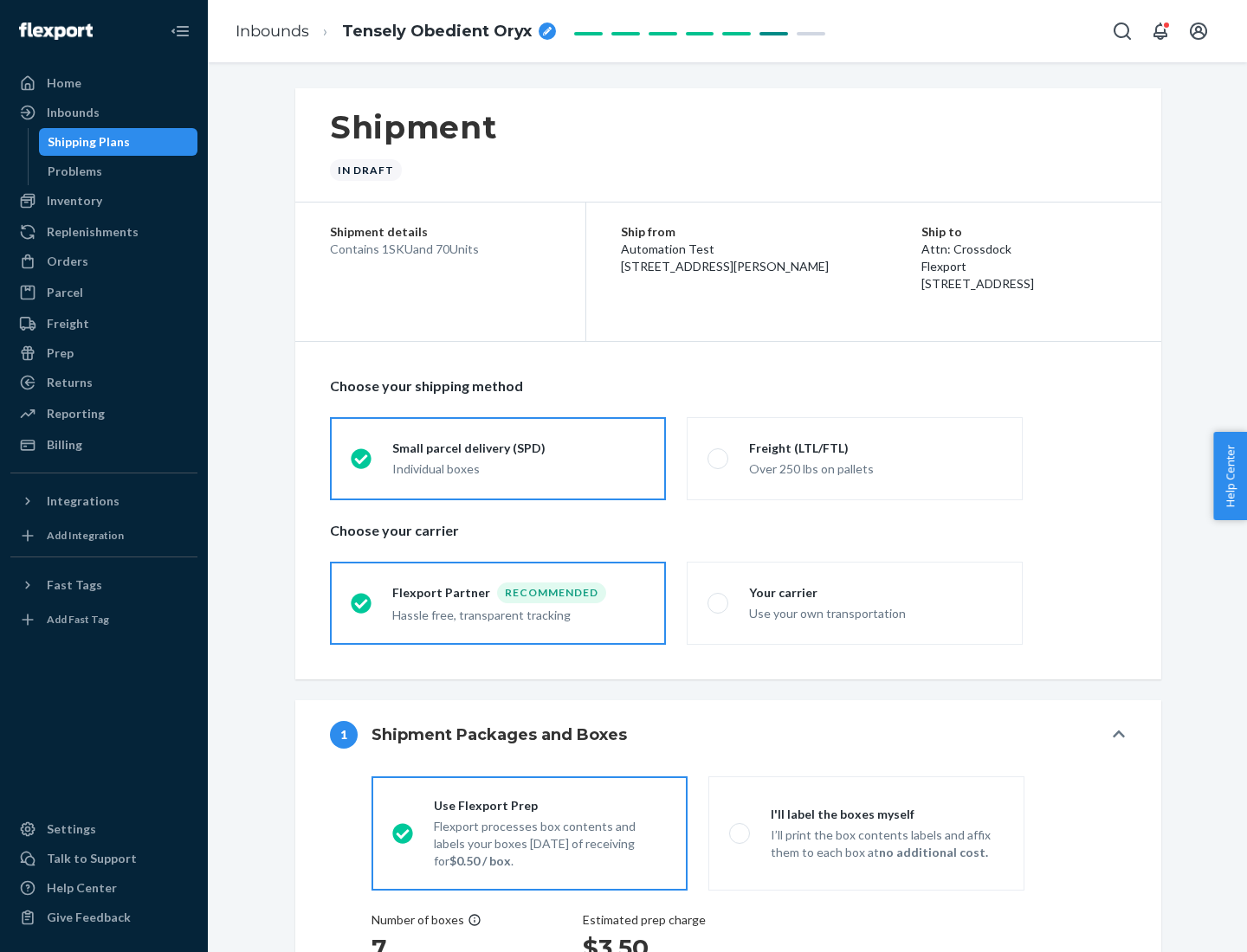
radio input "true"
radio input "false"
radio input "true"
radio input "false"
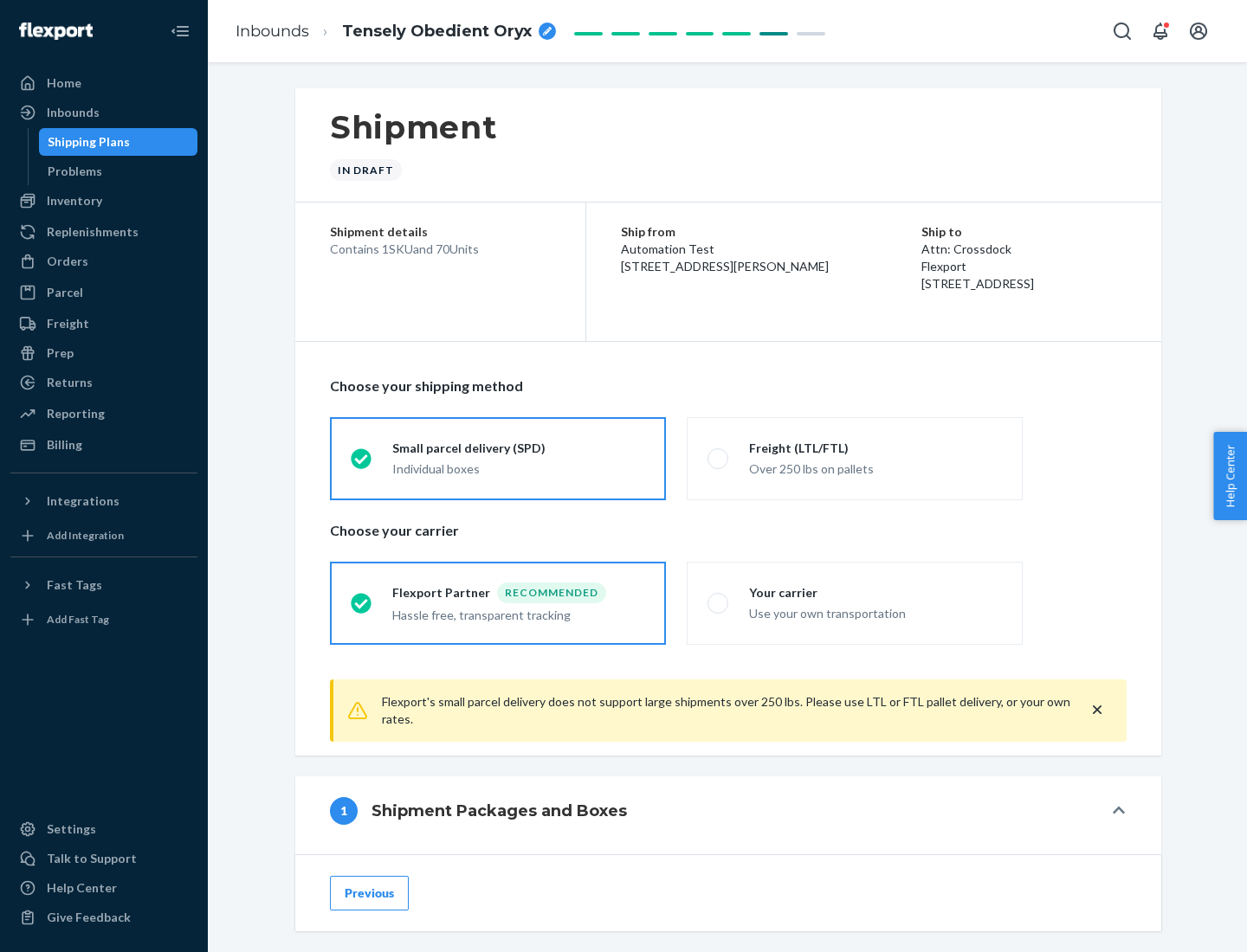
click at [855, 458] on div "Over 250 lbs on pallets" at bounding box center [875, 467] width 253 height 21
click at [719, 458] on input "Freight (LTL/FTL) Over 250 lbs on pallets" at bounding box center [713, 458] width 11 height 11
radio input "true"
radio input "false"
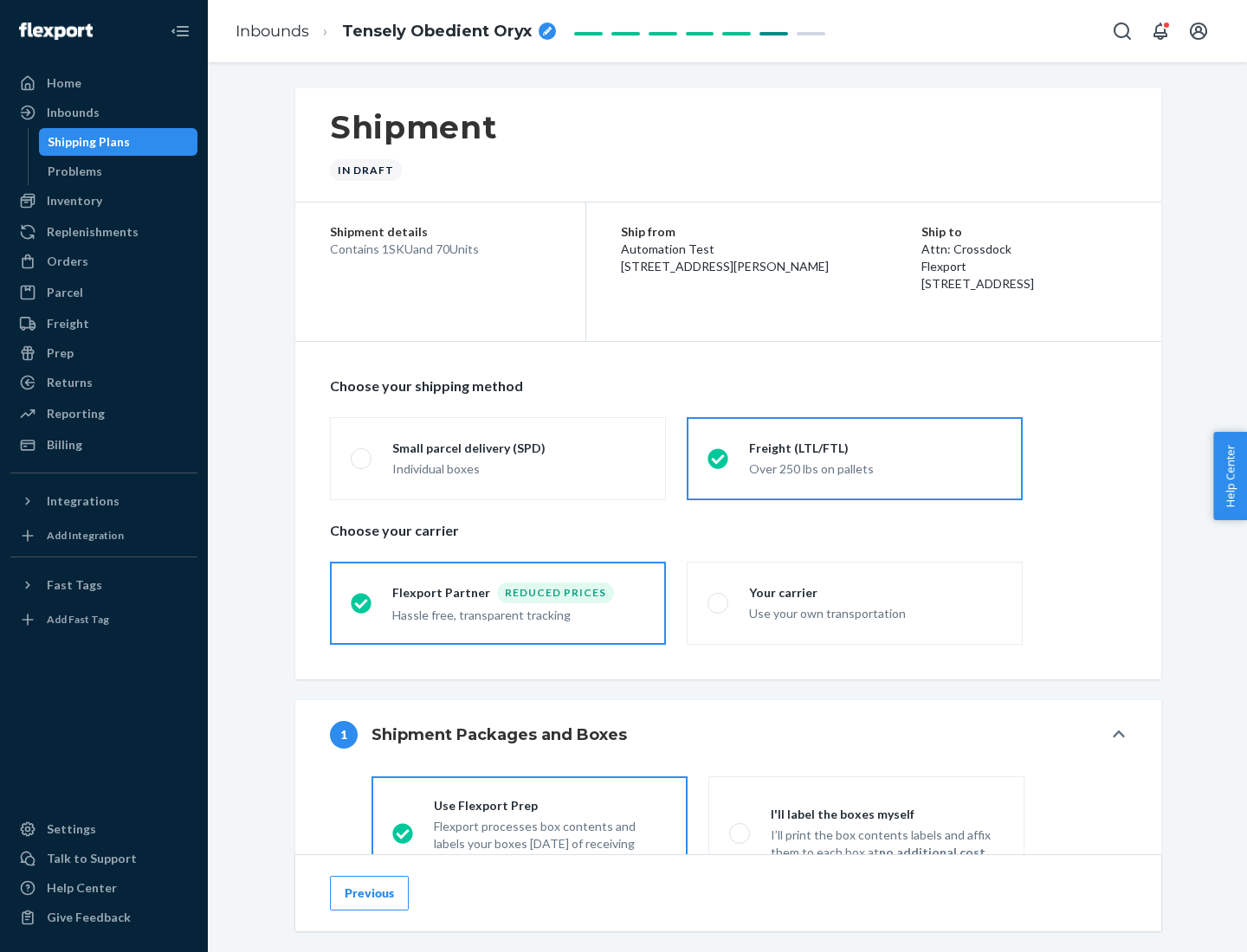
scroll to position [96, 0]
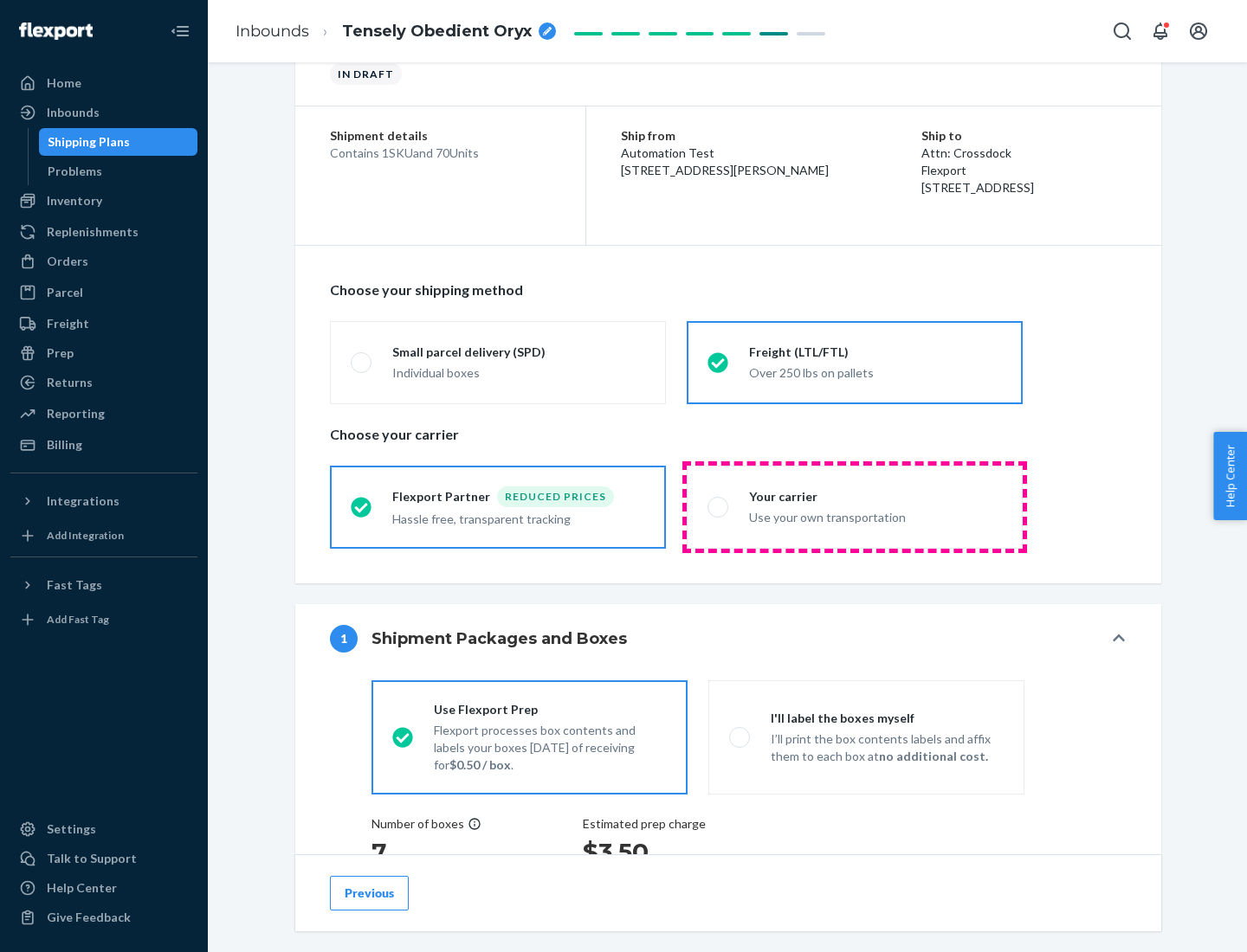
click at [855, 506] on div "Use your own transportation" at bounding box center [875, 515] width 253 height 21
click at [719, 506] on input "Your carrier Use your own transportation" at bounding box center [713, 507] width 11 height 11
radio input "true"
radio input "false"
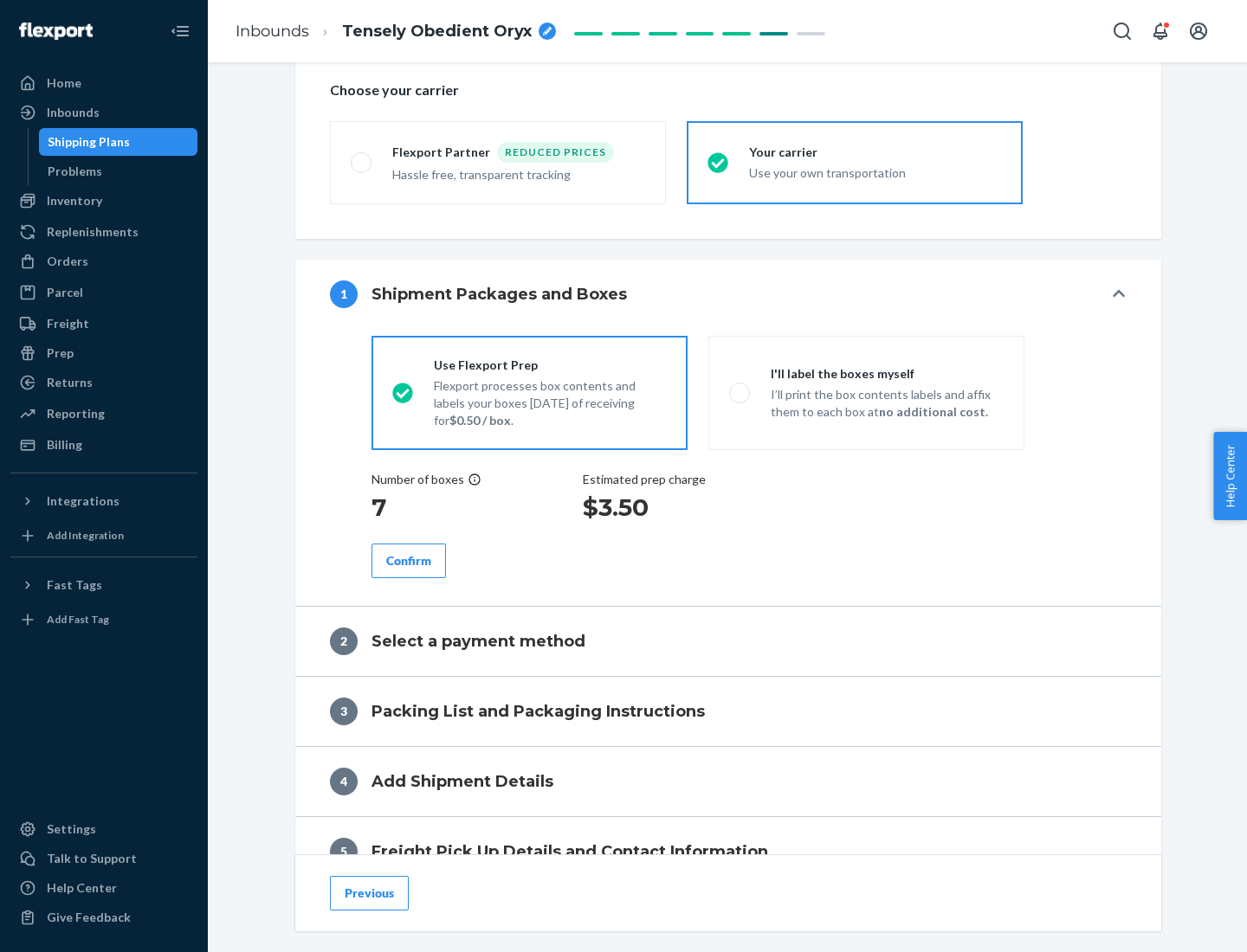
scroll to position [326, 0]
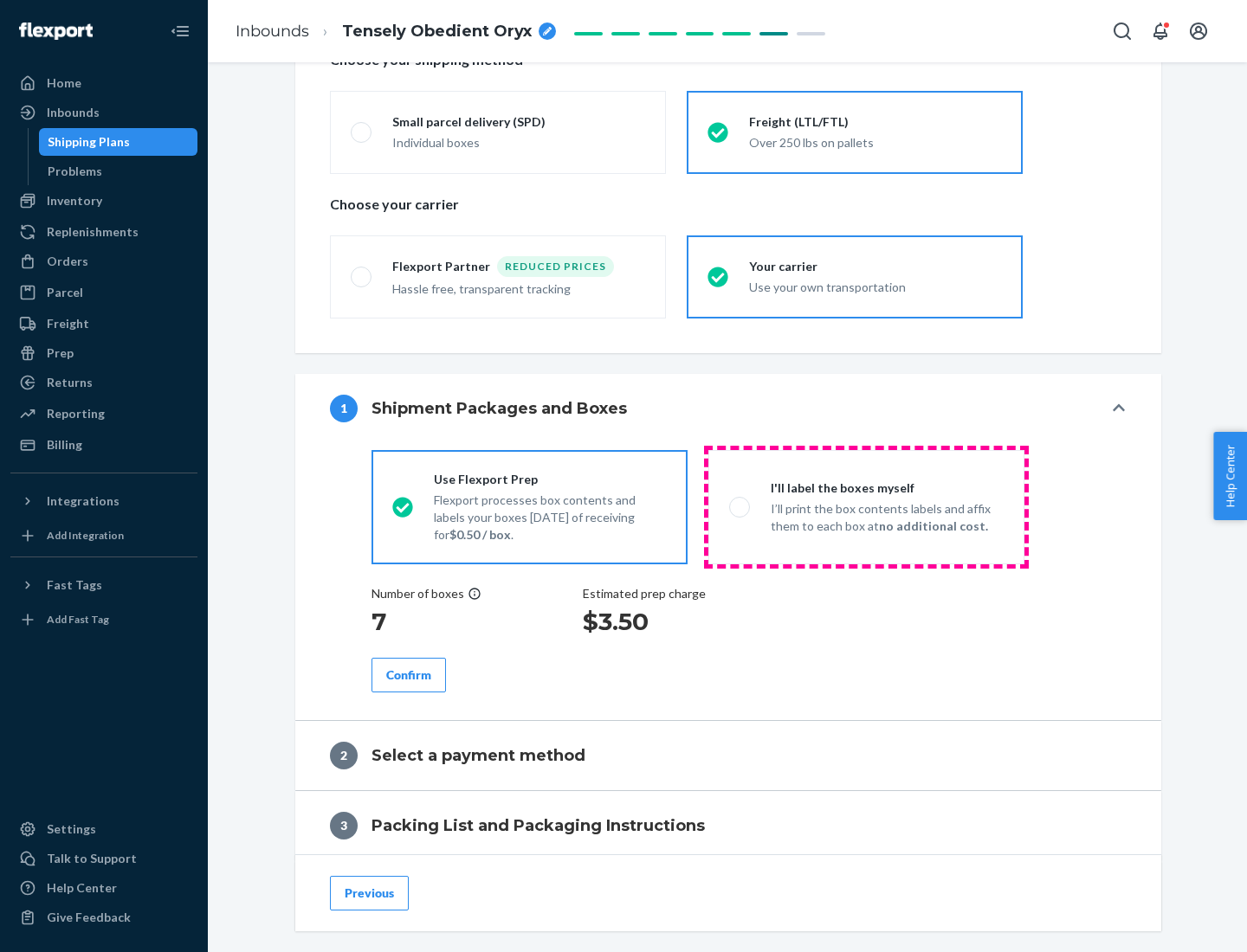
click at [866, 506] on p "I’ll print the box contents labels and affix them to each box at no additional …" at bounding box center [887, 518] width 233 height 35
click at [741, 506] on input "I'll label the boxes myself I’ll print the box contents labels and affix them t…" at bounding box center [734, 507] width 11 height 11
radio input "true"
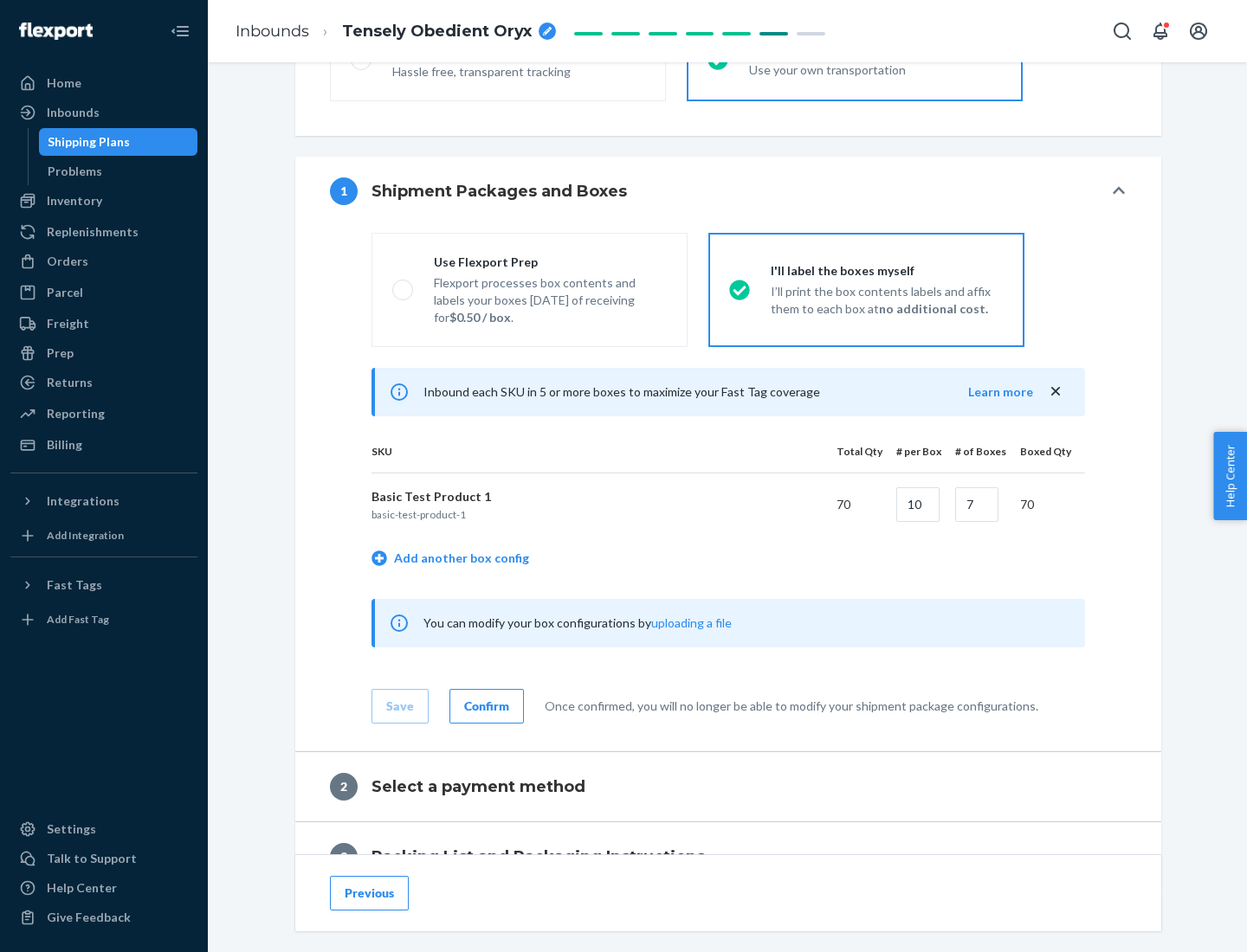
scroll to position [298, 0]
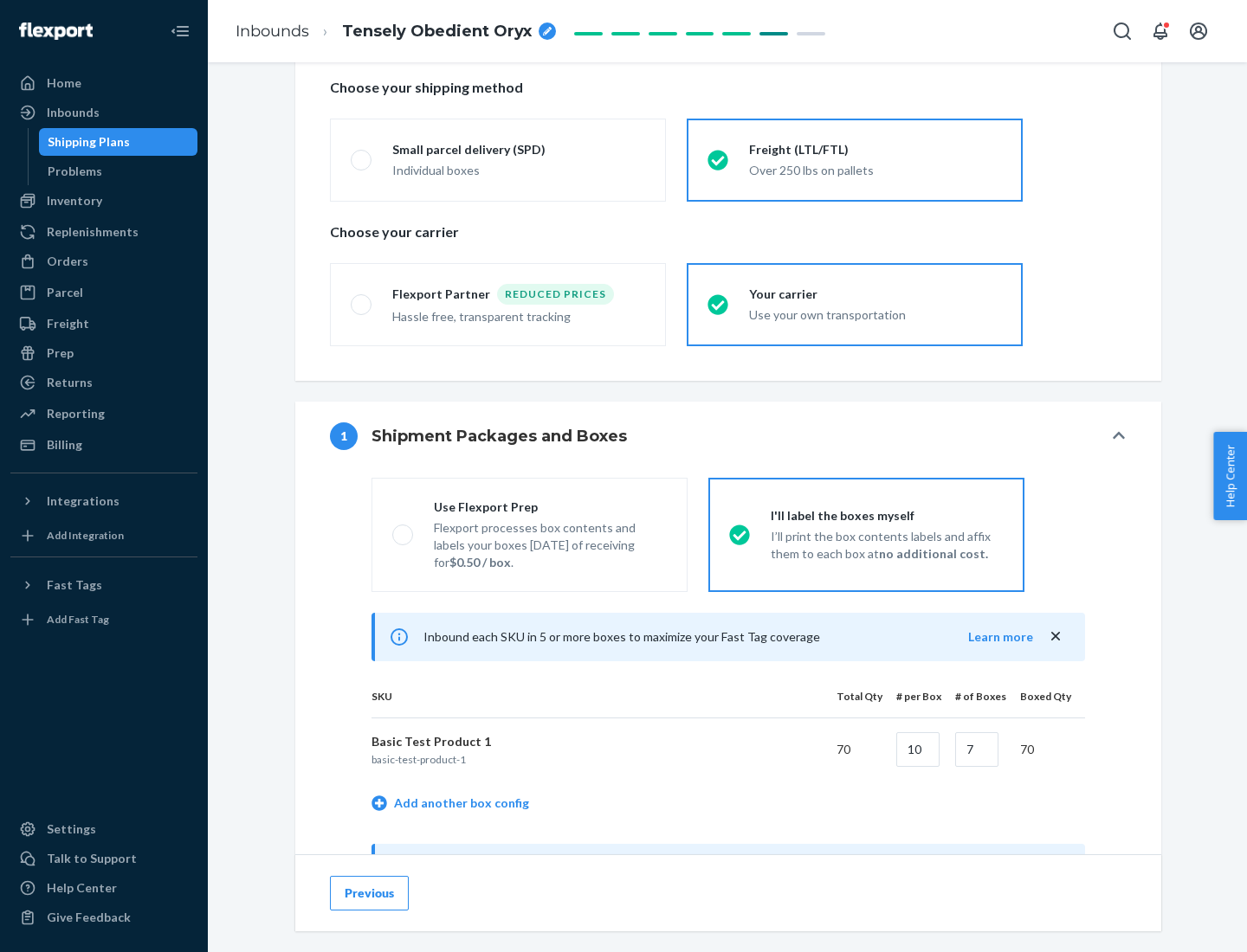
click at [550, 506] on div "Use Flexport Prep" at bounding box center [550, 507] width 233 height 17
click at [403, 529] on input "Use Flexport Prep Flexport processes box contents and labels your boxes [DATE] …" at bounding box center [398, 534] width 11 height 11
radio input "true"
radio input "false"
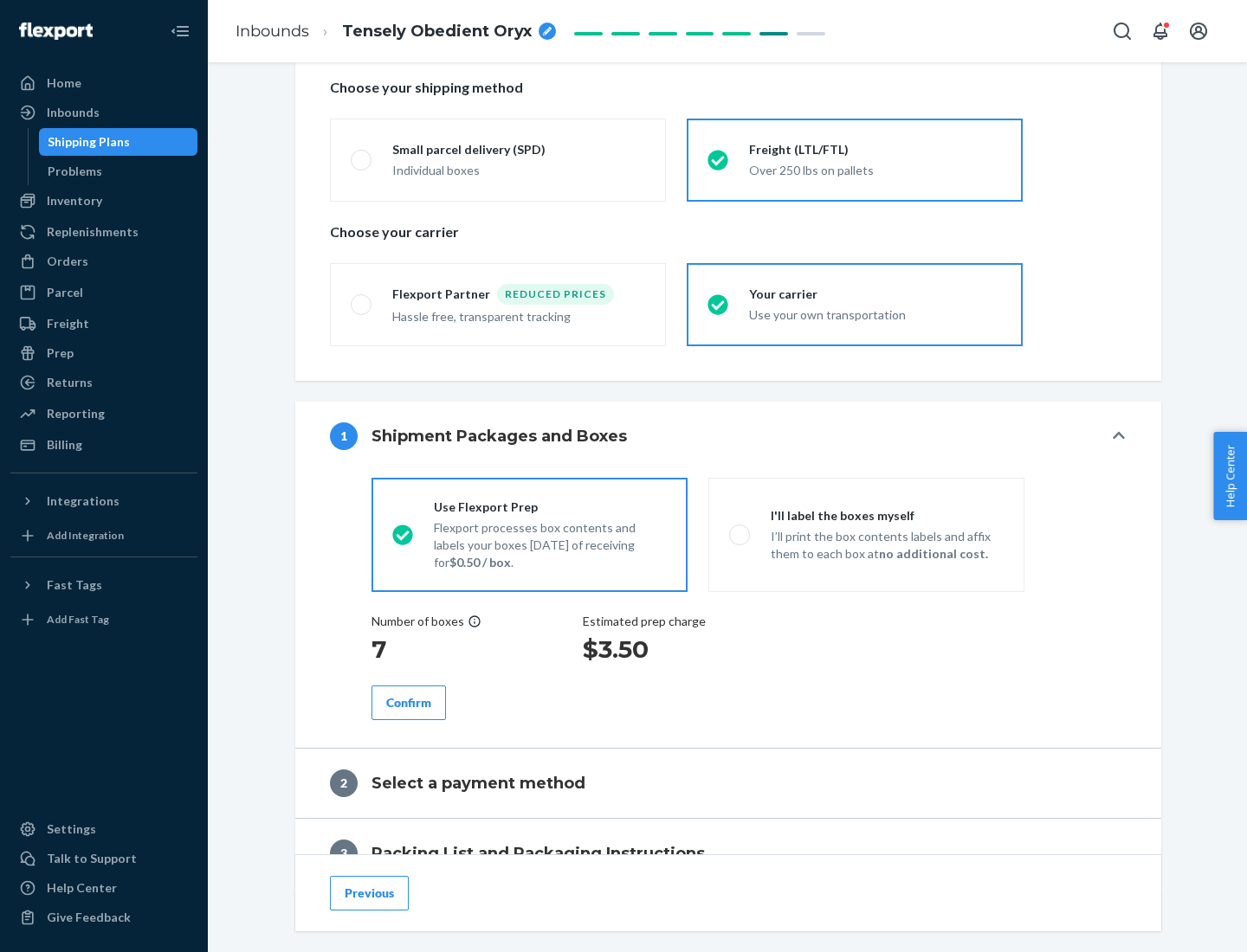
scroll to position [494, 0]
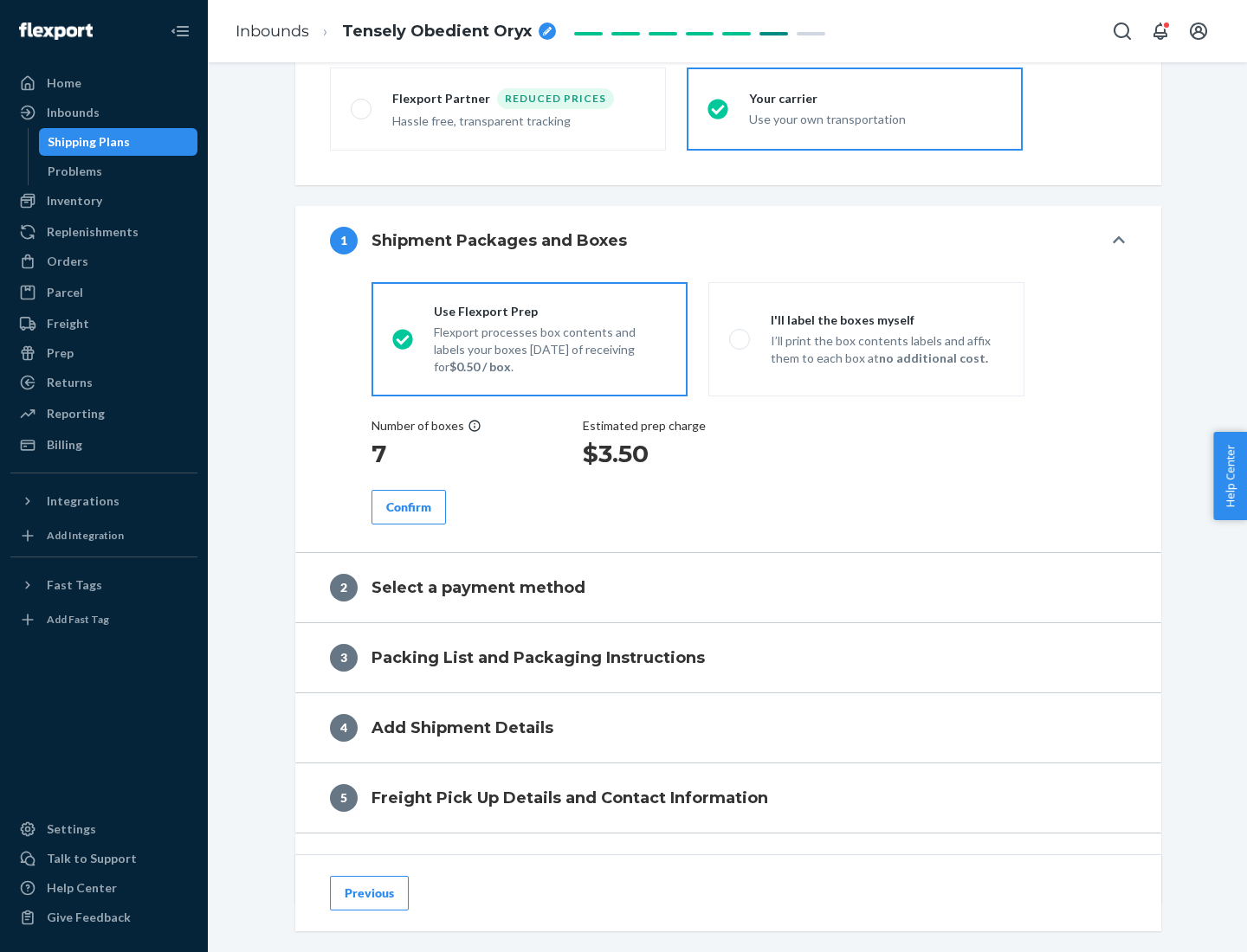
click at [409, 506] on div "Confirm" at bounding box center [408, 507] width 45 height 17
radio input "false"
